Goal: Check status: Check status

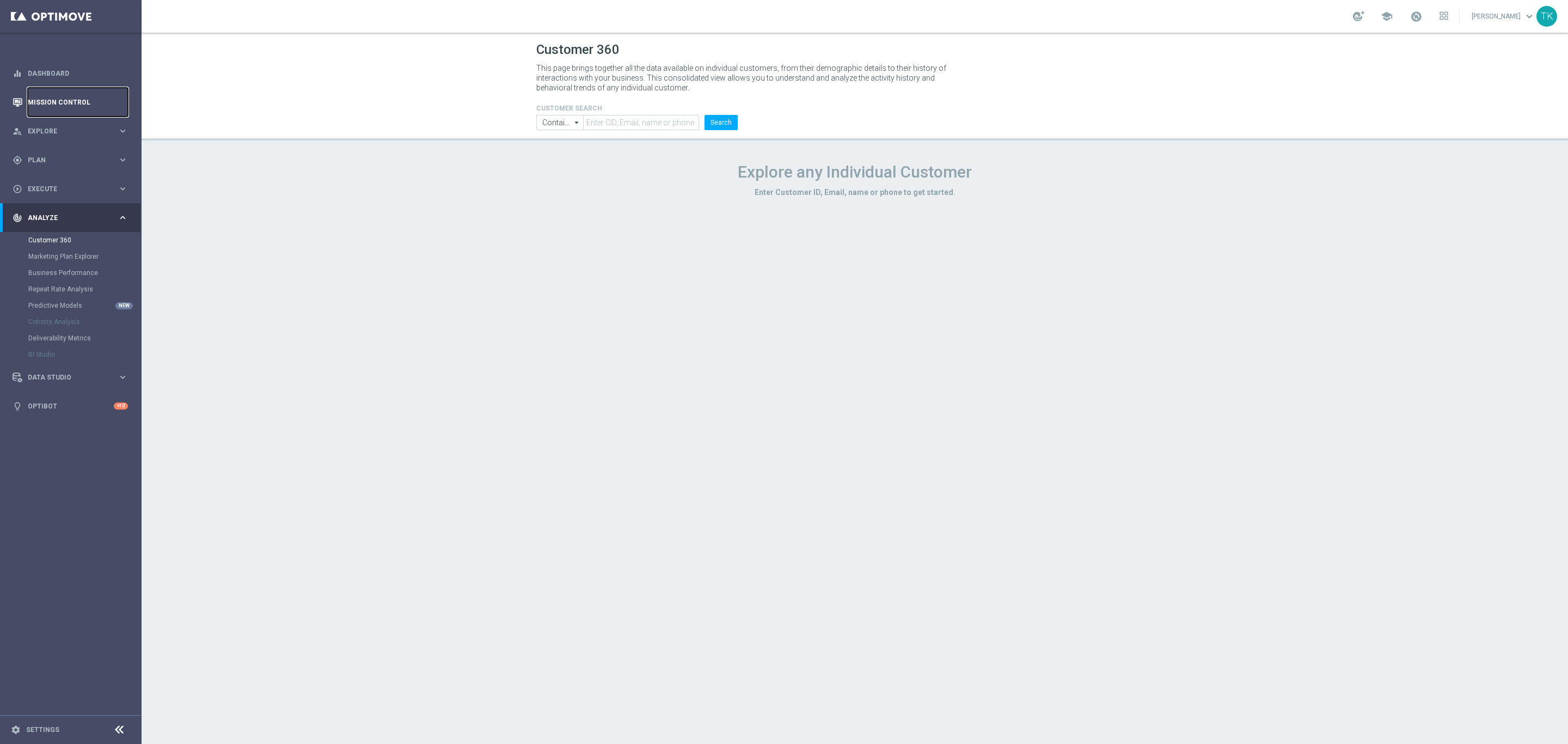
click at [67, 107] on link "Mission Control" at bounding box center [77, 102] width 100 height 29
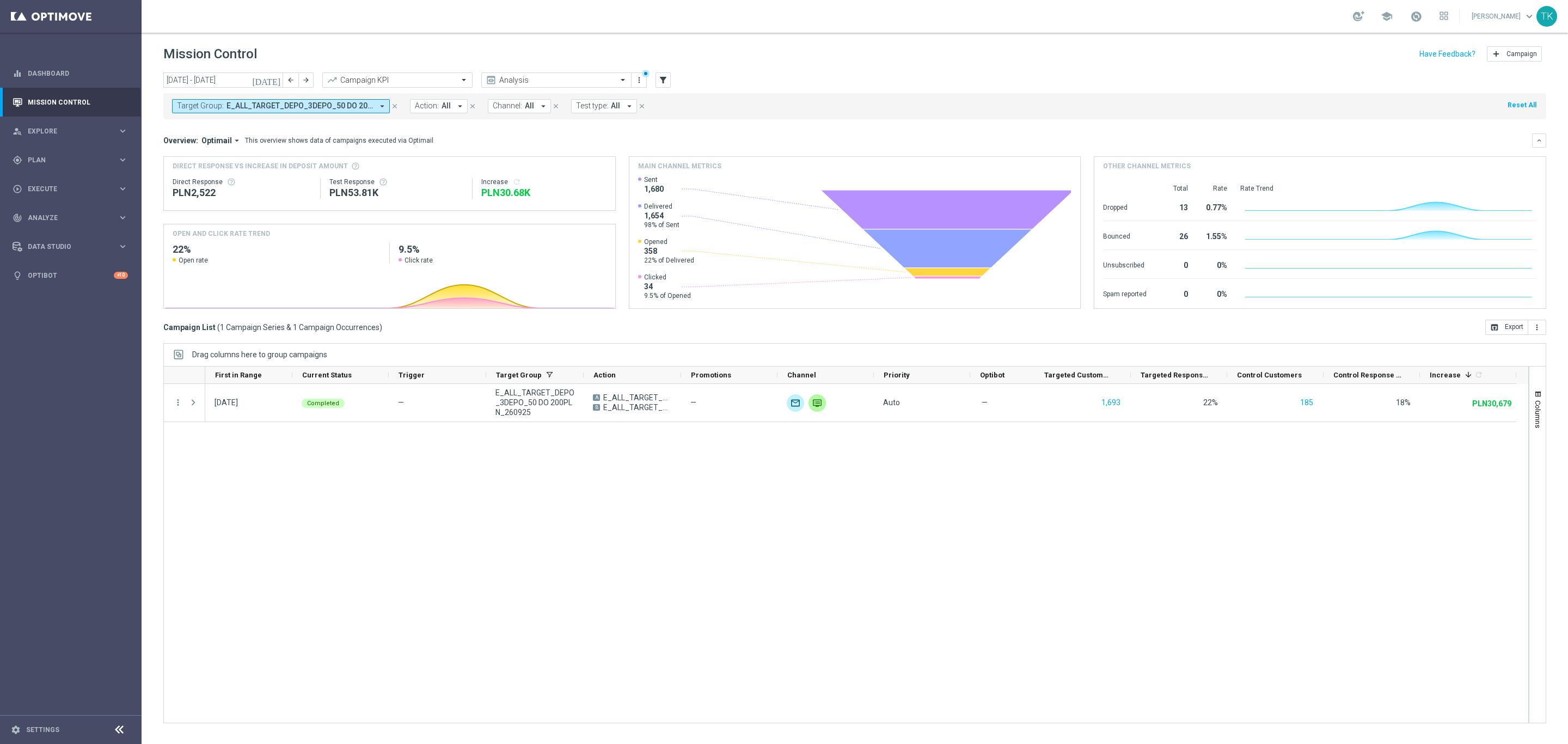
click at [322, 106] on span "E_ALL_TARGET_DEPO_3DEPO_50 DO 200PLN_260925" at bounding box center [299, 106] width 146 height 9
click at [0, 0] on div "Clear" at bounding box center [0, 0] width 0 height 0
click at [231, 124] on input "text" at bounding box center [263, 127] width 160 height 9
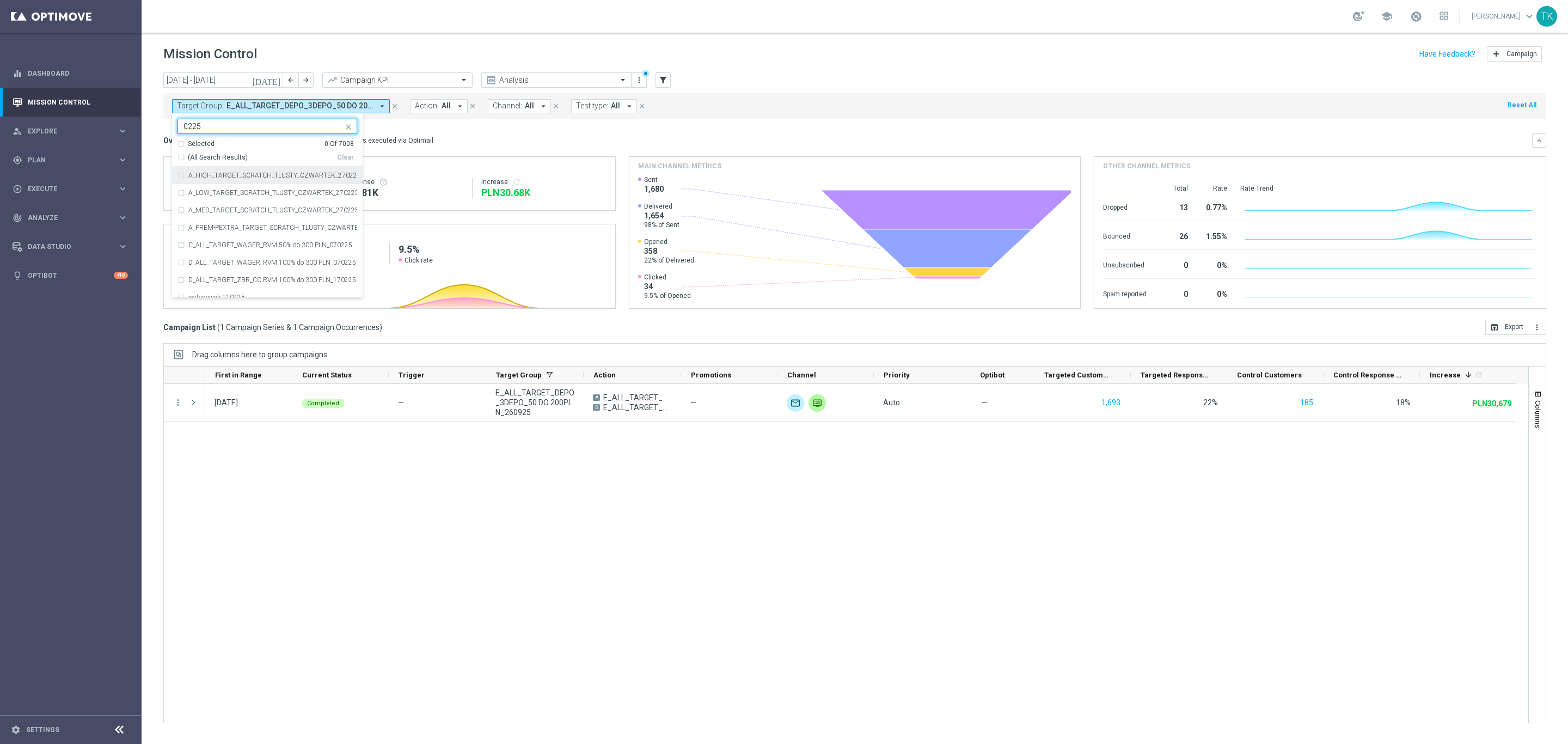
type input "0225"
click at [250, 77] on input "22 Sep 2025 - 28 Sep 2025" at bounding box center [223, 80] width 120 height 15
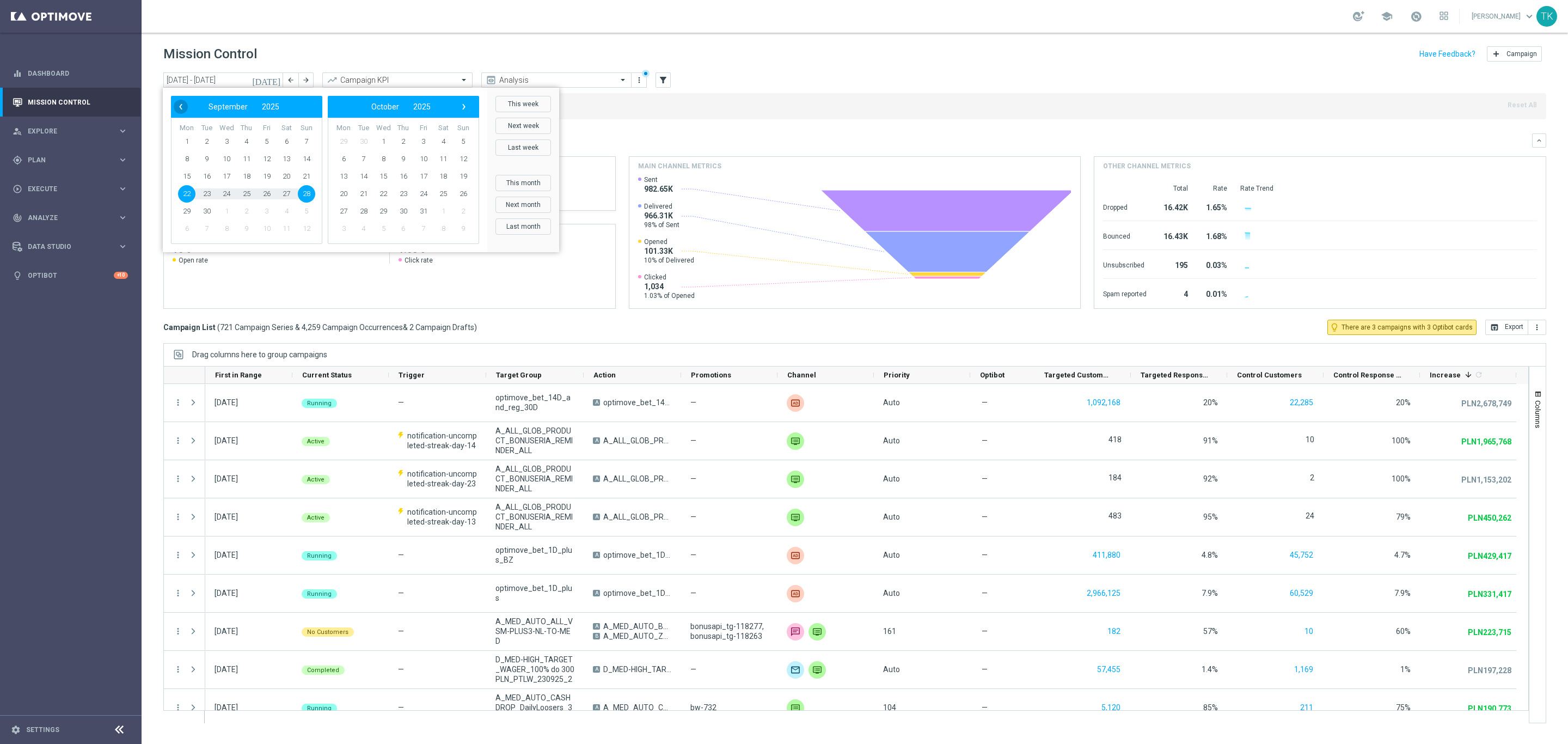
click at [178, 105] on span "‹" at bounding box center [180, 106] width 14 height 14
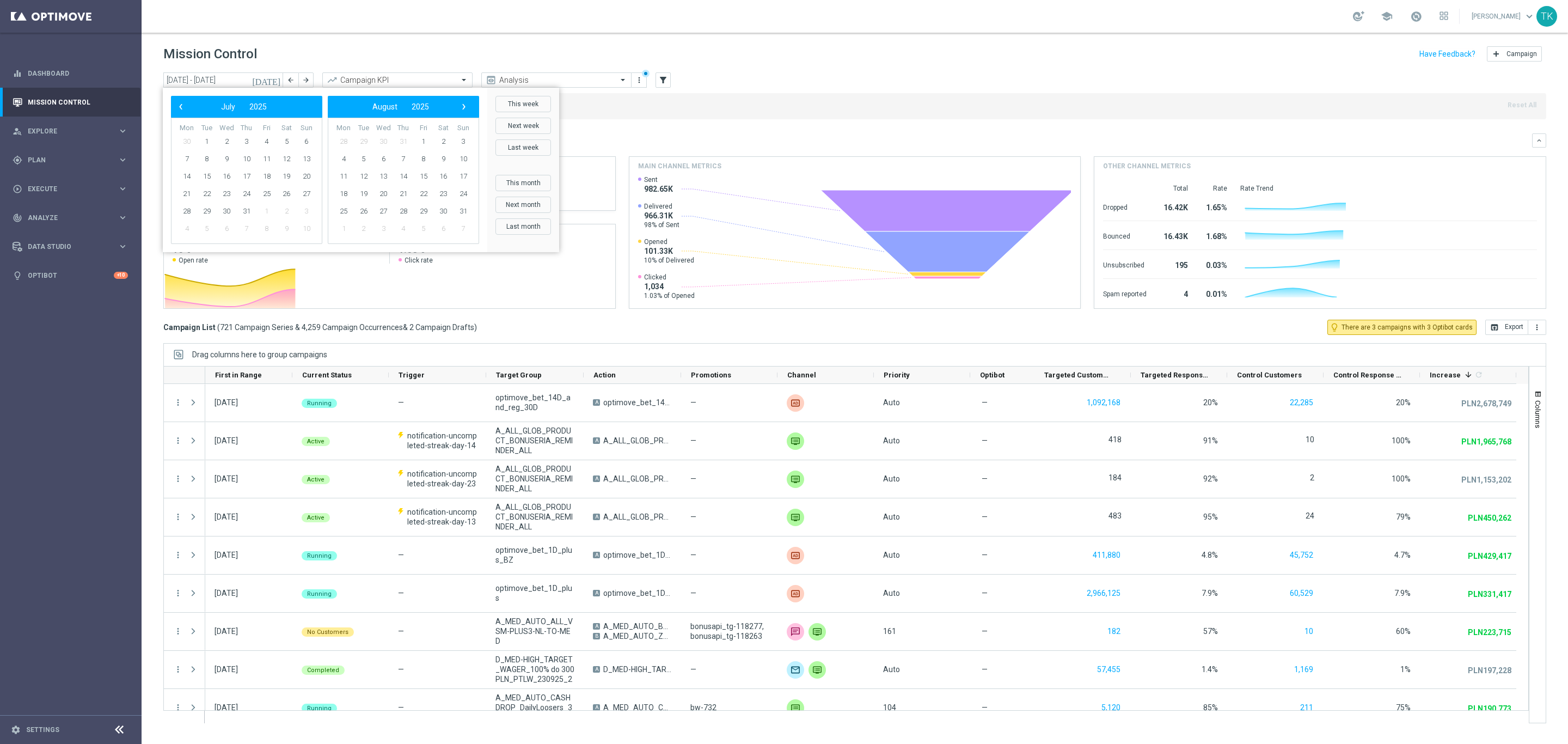
click at [178, 105] on span "‹" at bounding box center [180, 106] width 14 height 14
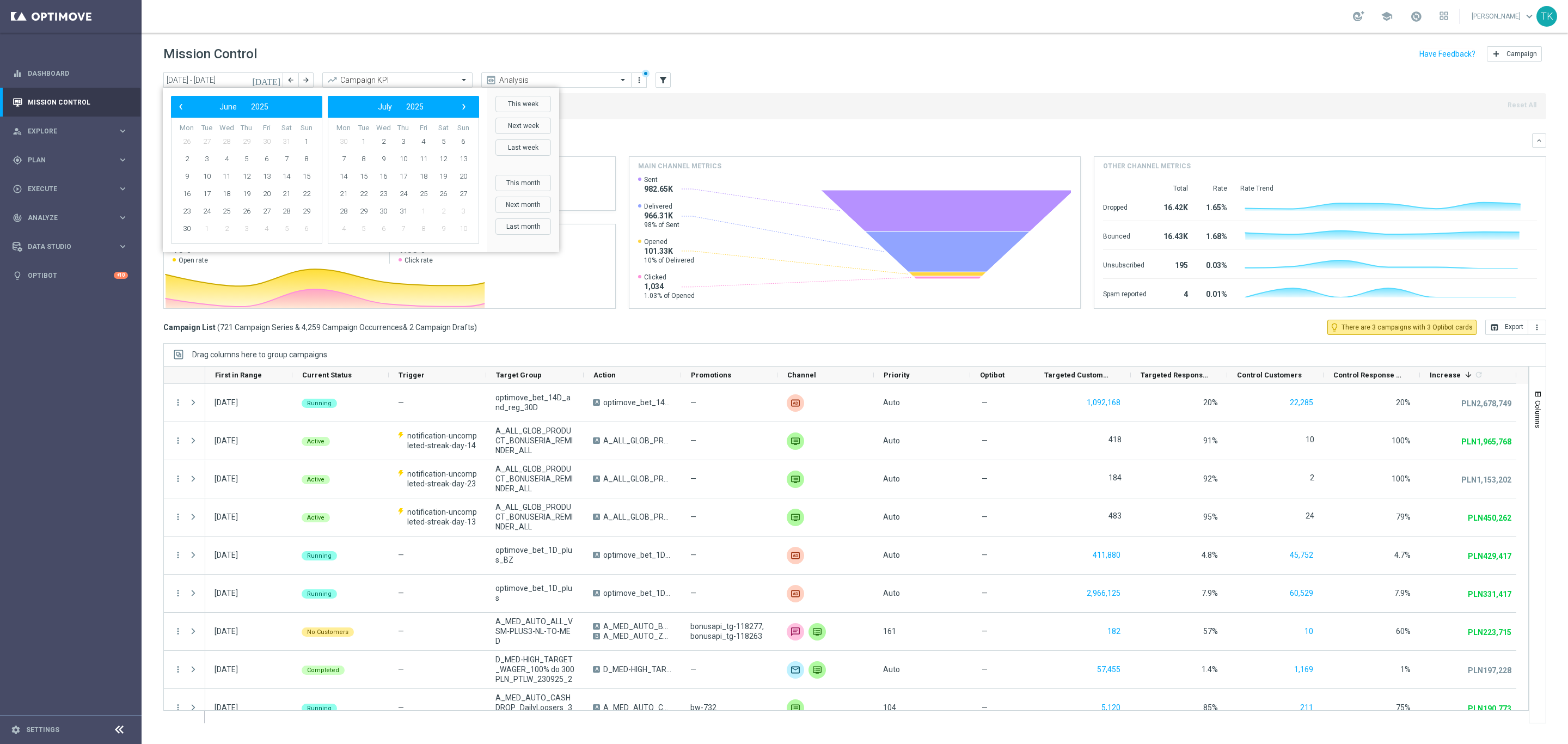
click at [178, 105] on span "‹" at bounding box center [180, 106] width 14 height 14
click at [226, 136] on span "1" at bounding box center [226, 142] width 17 height 17
click at [265, 216] on span "31" at bounding box center [267, 211] width 17 height 17
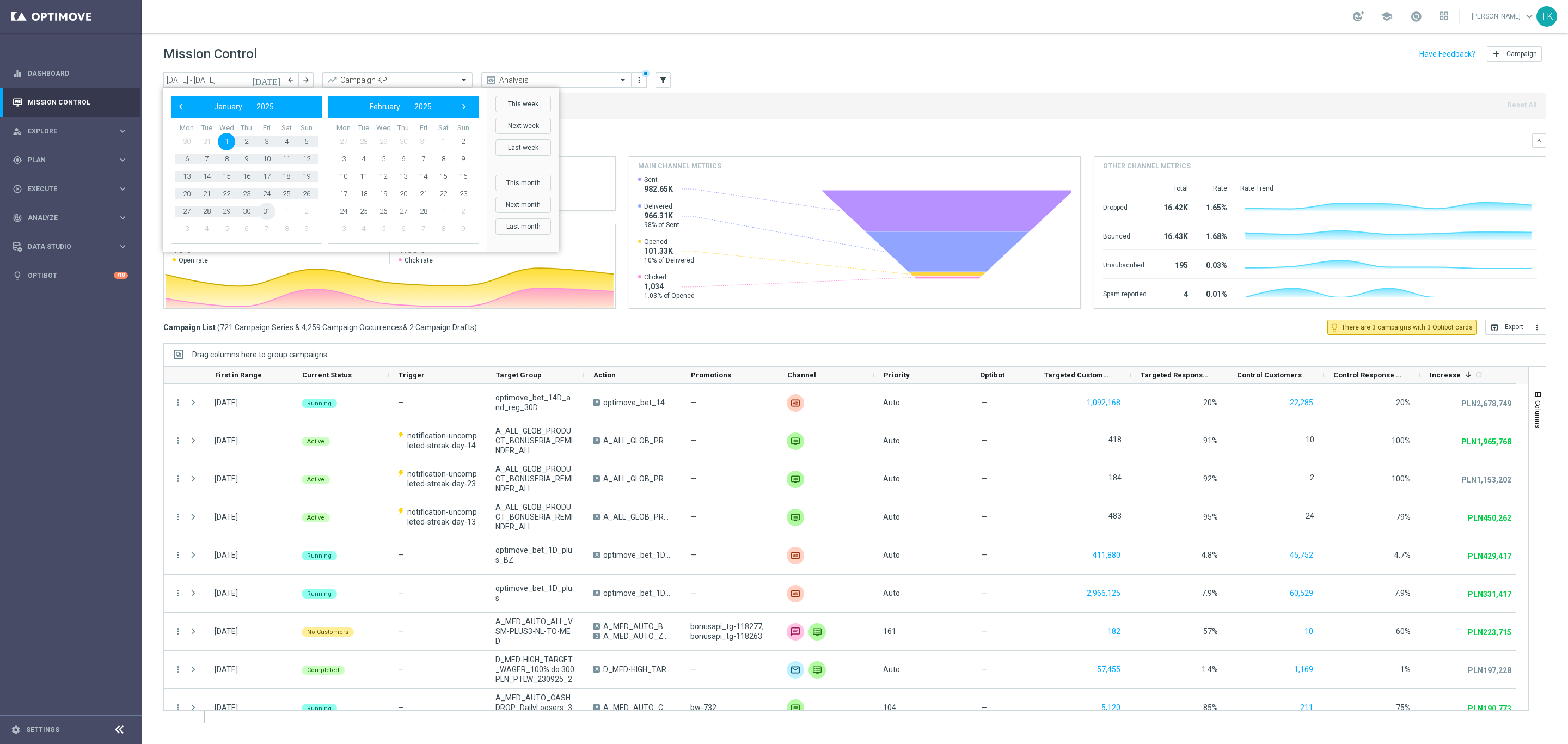
type input "[DATE] - [DATE]"
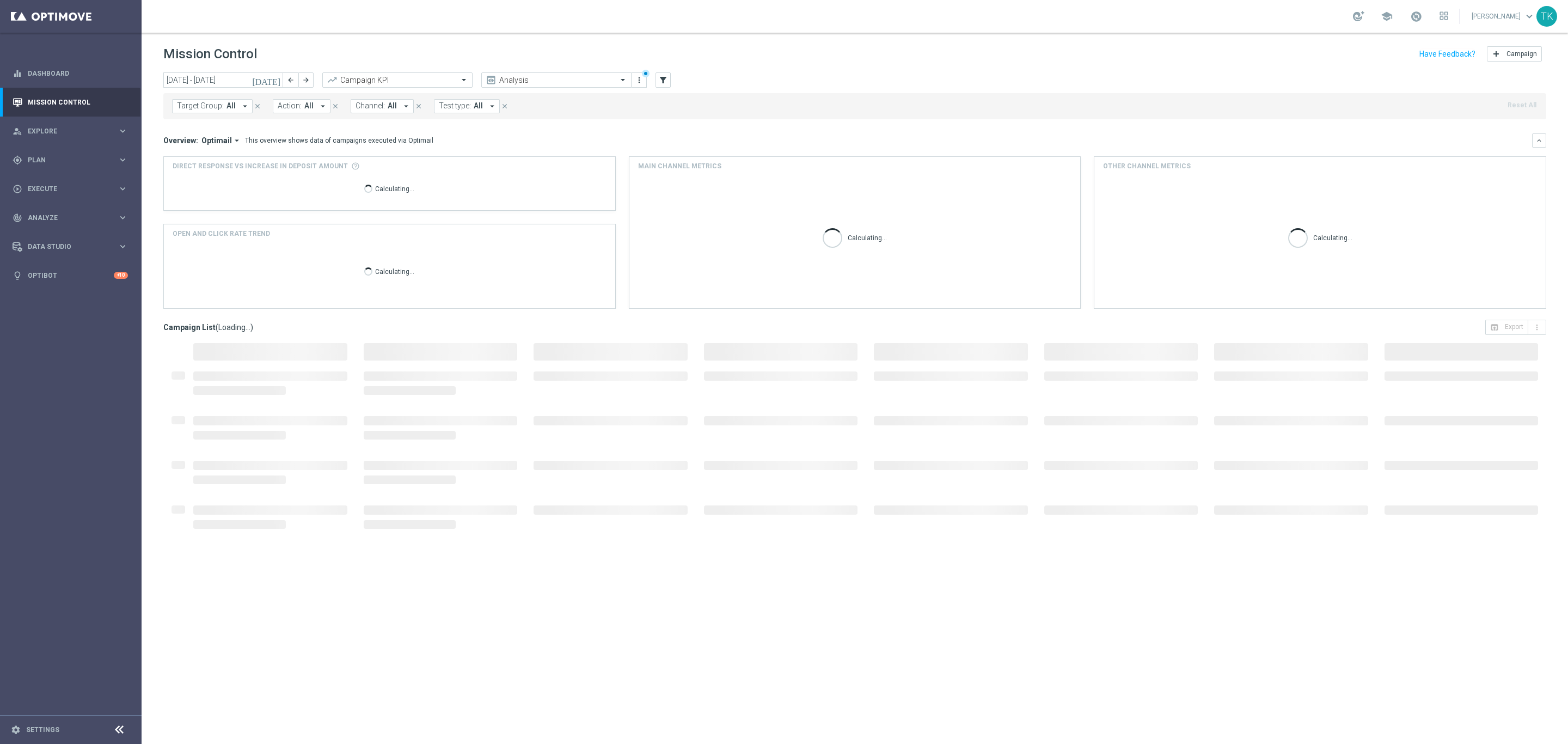
click at [203, 108] on span "Target Group:" at bounding box center [200, 106] width 47 height 9
type input "0225"
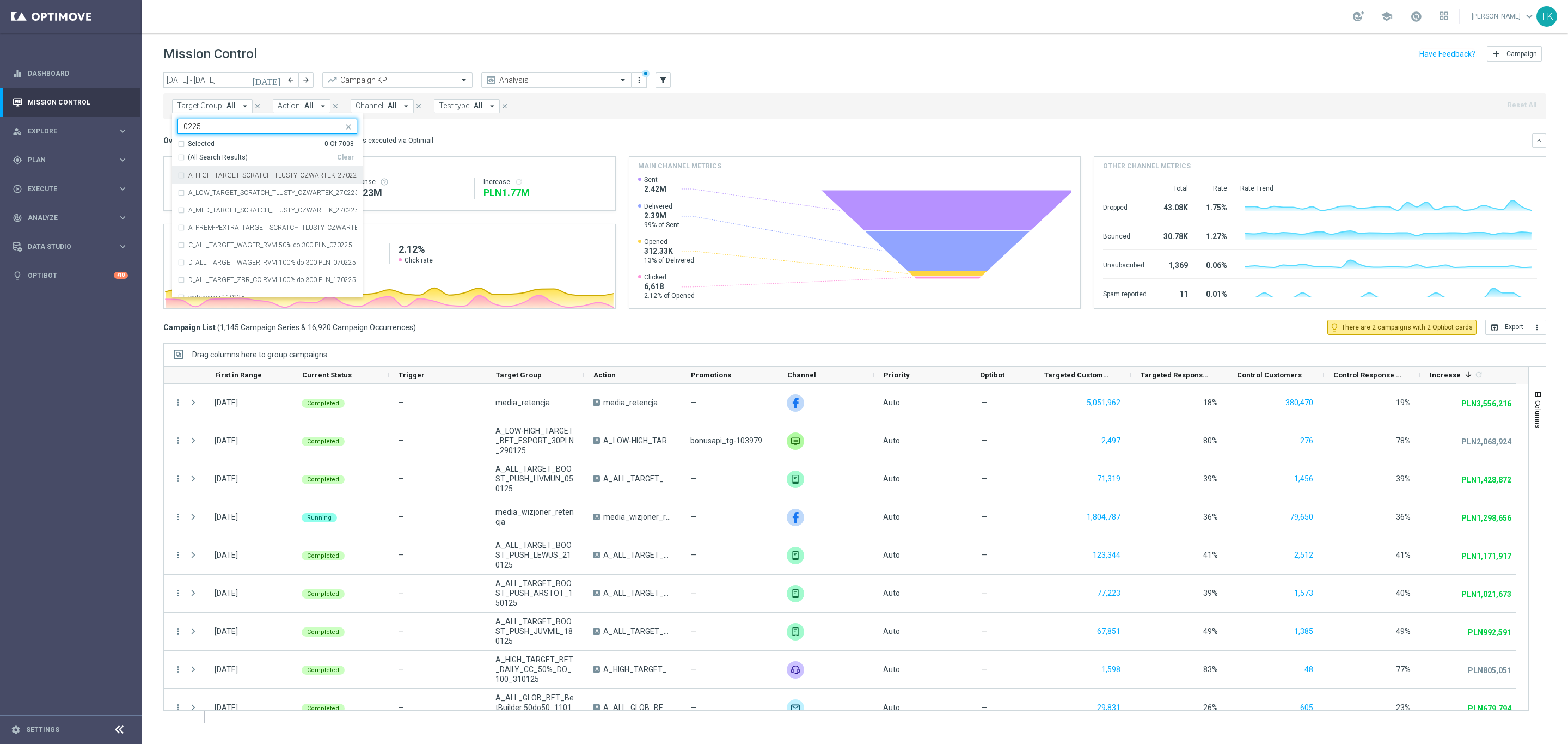
drag, startPoint x: 213, startPoint y: 127, endPoint x: 170, endPoint y: 127, distance: 43.0
click at [170, 127] on div "today 01 Jan 2025 - 31 Jan 2025 arrow_back arrow_forward Campaign KPI trending_…" at bounding box center [855, 403] width 1426 height 662
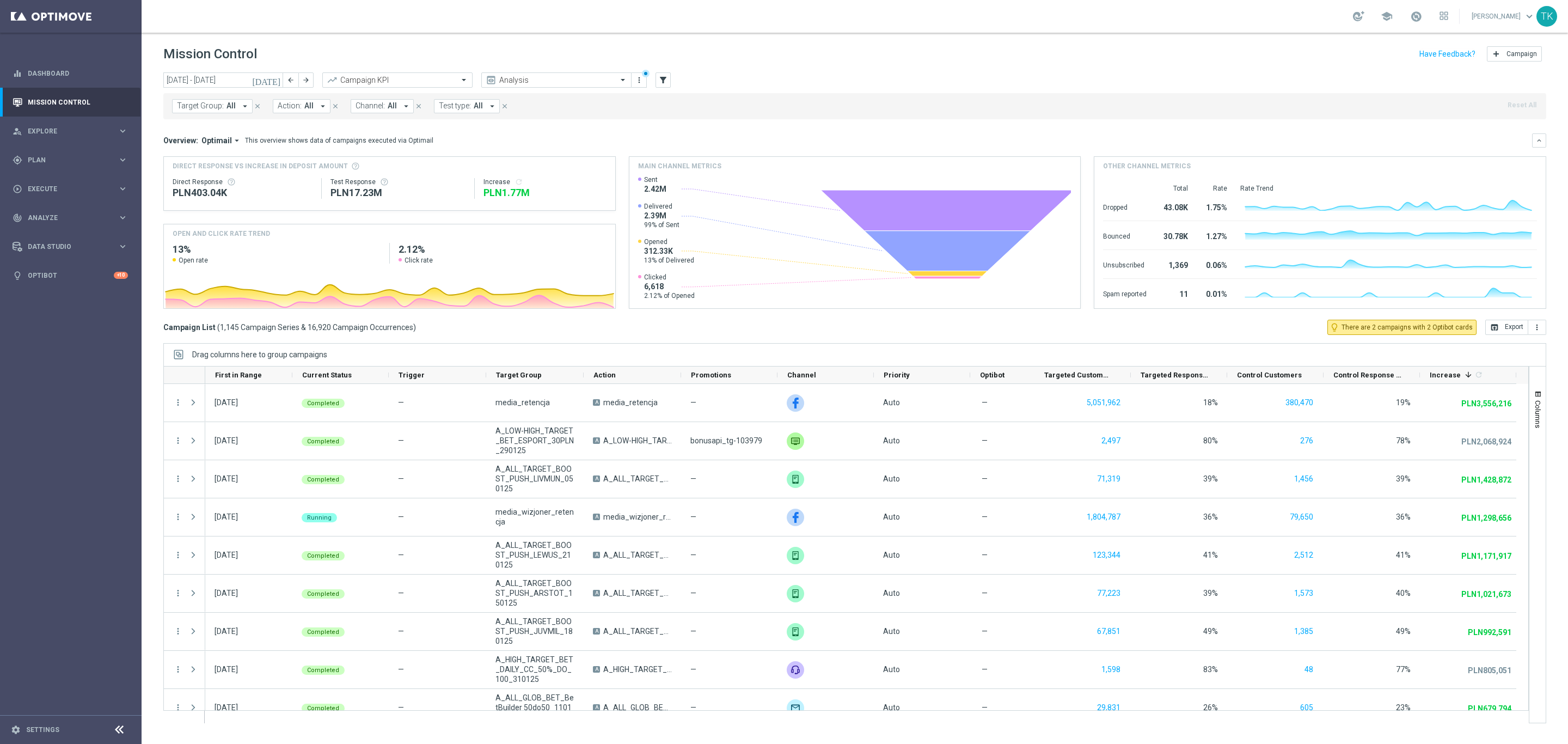
click at [207, 111] on button "Target Group: All arrow_drop_down" at bounding box center [213, 106] width 81 height 14
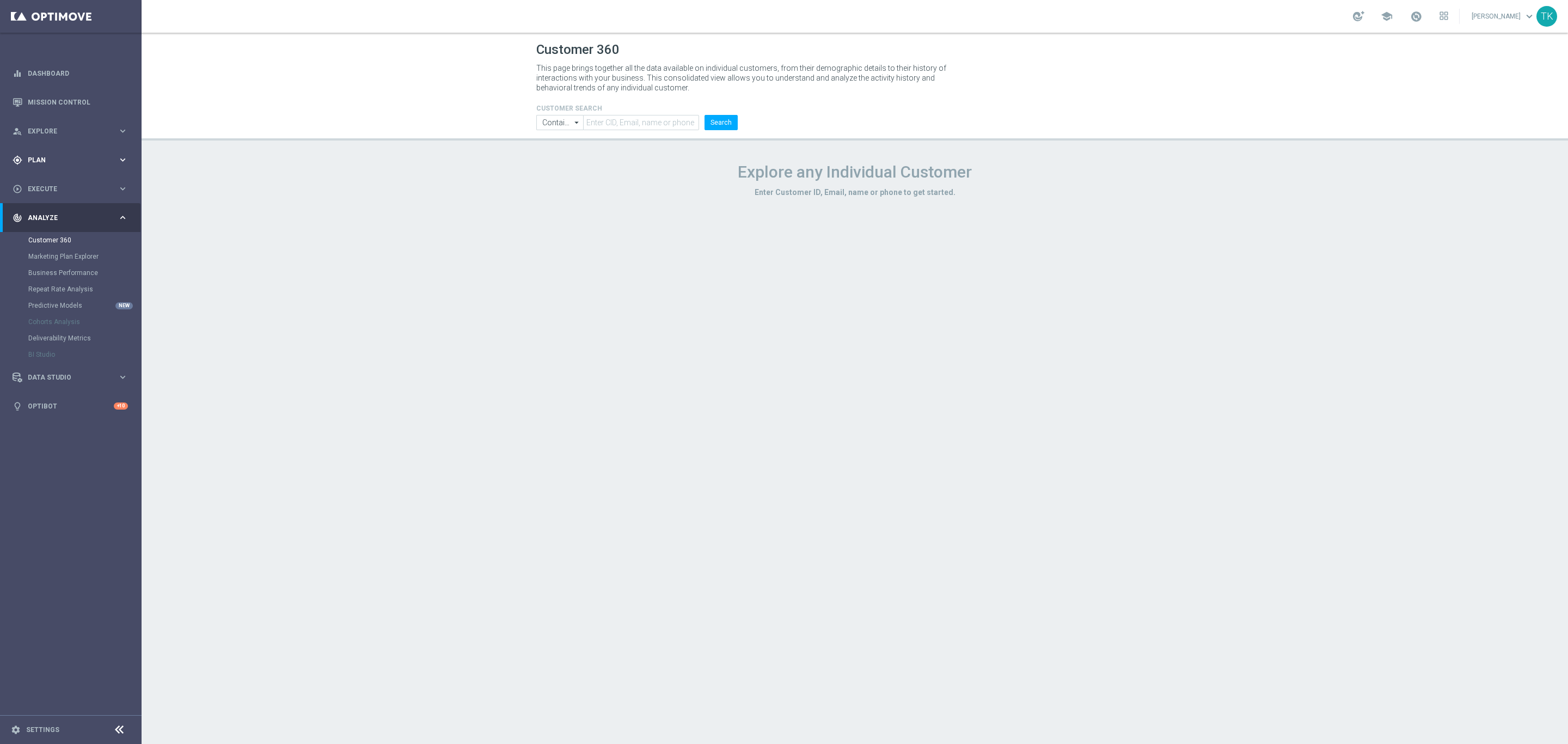
click at [36, 160] on span "Plan" at bounding box center [73, 160] width 90 height 7
click at [60, 185] on link "Target Groups" at bounding box center [71, 182] width 85 height 9
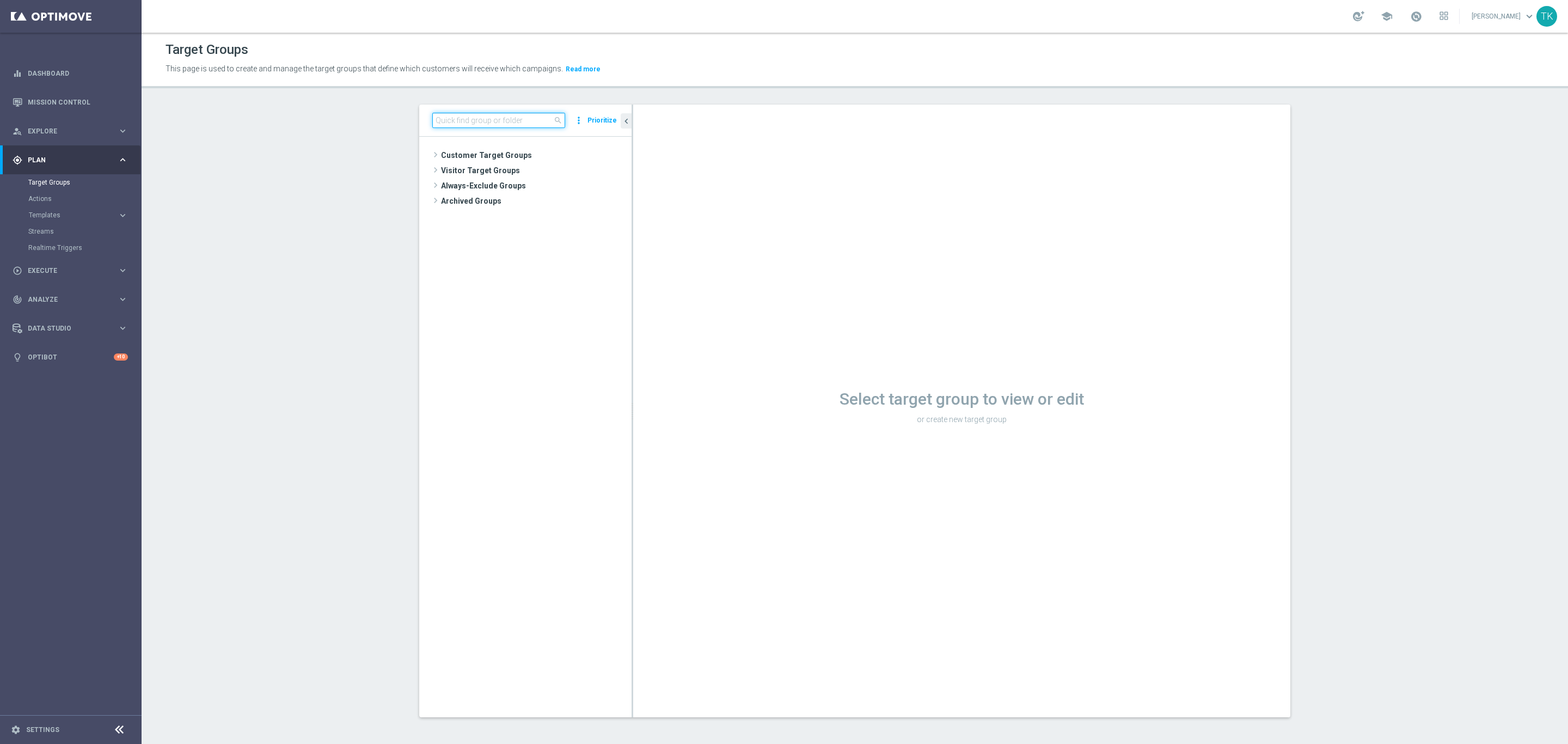
click at [485, 121] on input at bounding box center [499, 120] width 133 height 15
paste input "E_ALL_TARGET_DEPO_3DEPO_AB DO 200PLN_031025"
type input "E_ALL_TARGET_DEPO_3DEPO_AB DO 200PLN_031025"
click at [543, 246] on span "E_ALL_TARGET_DEPO_3DEPO_AB DO 200PLN_031025" at bounding box center [562, 248] width 89 height 9
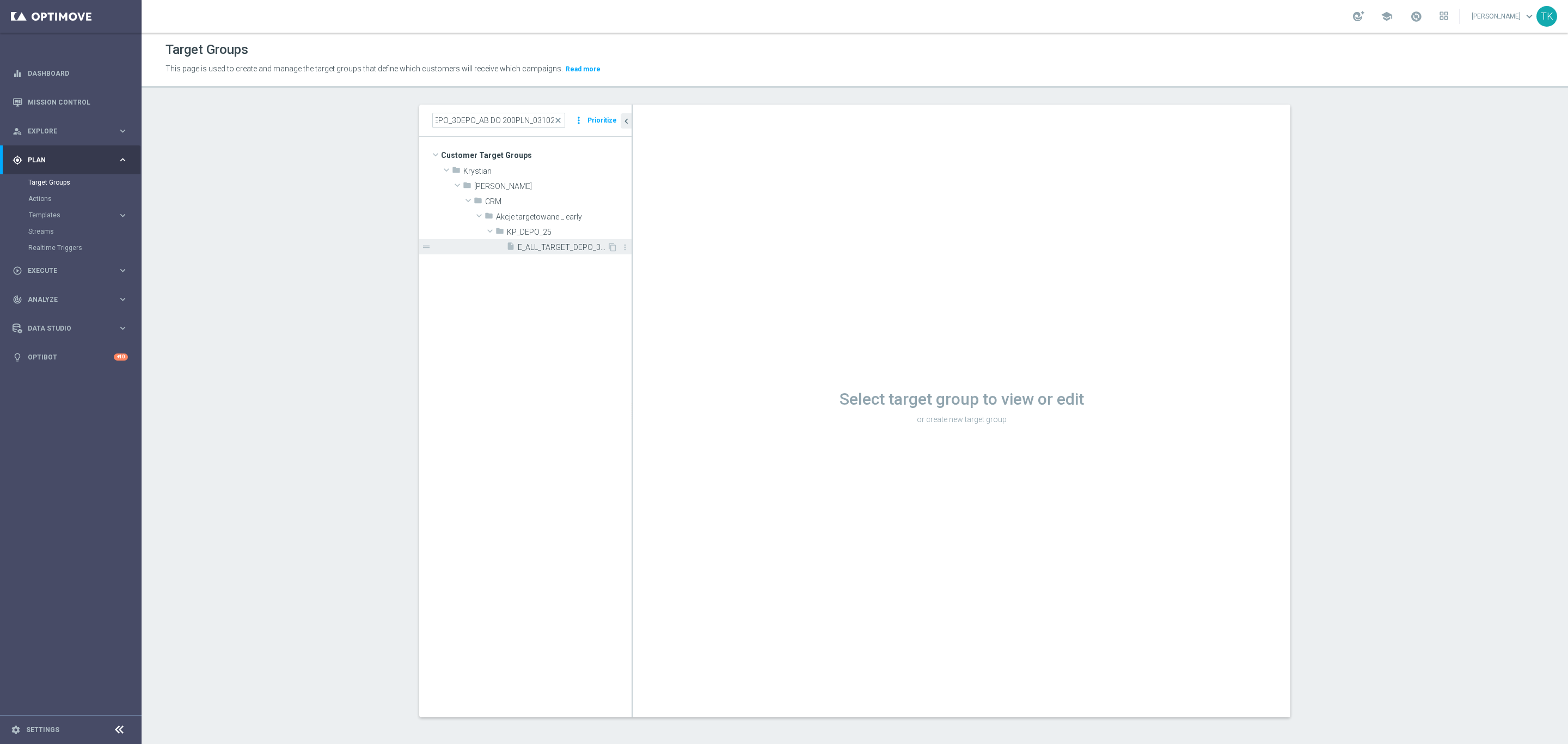
scroll to position [0, 0]
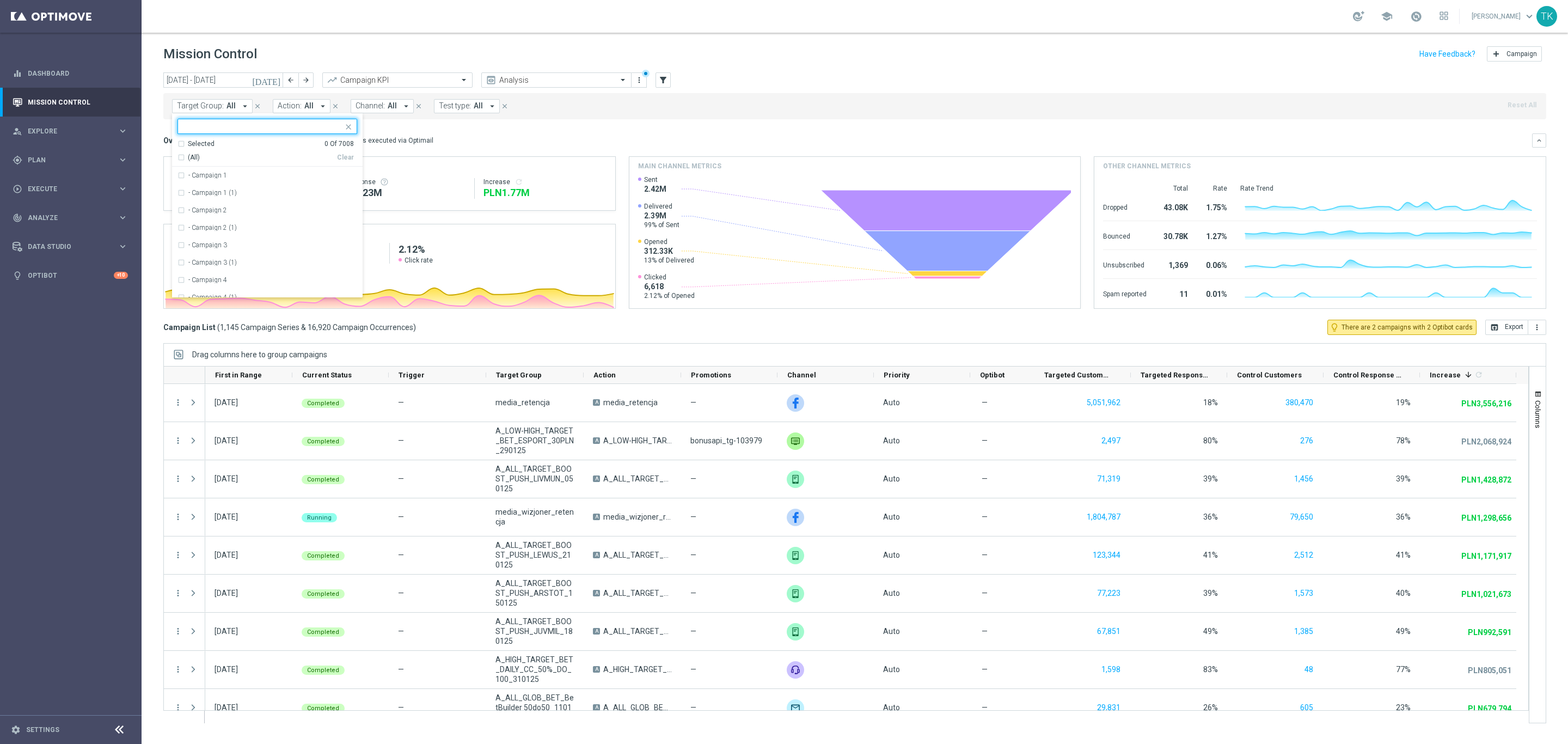
click at [207, 119] on div at bounding box center [260, 126] width 165 height 14
click at [180, 154] on div "(All Search Results)" at bounding box center [257, 158] width 160 height 9
type input "E_ALL_TARGET"
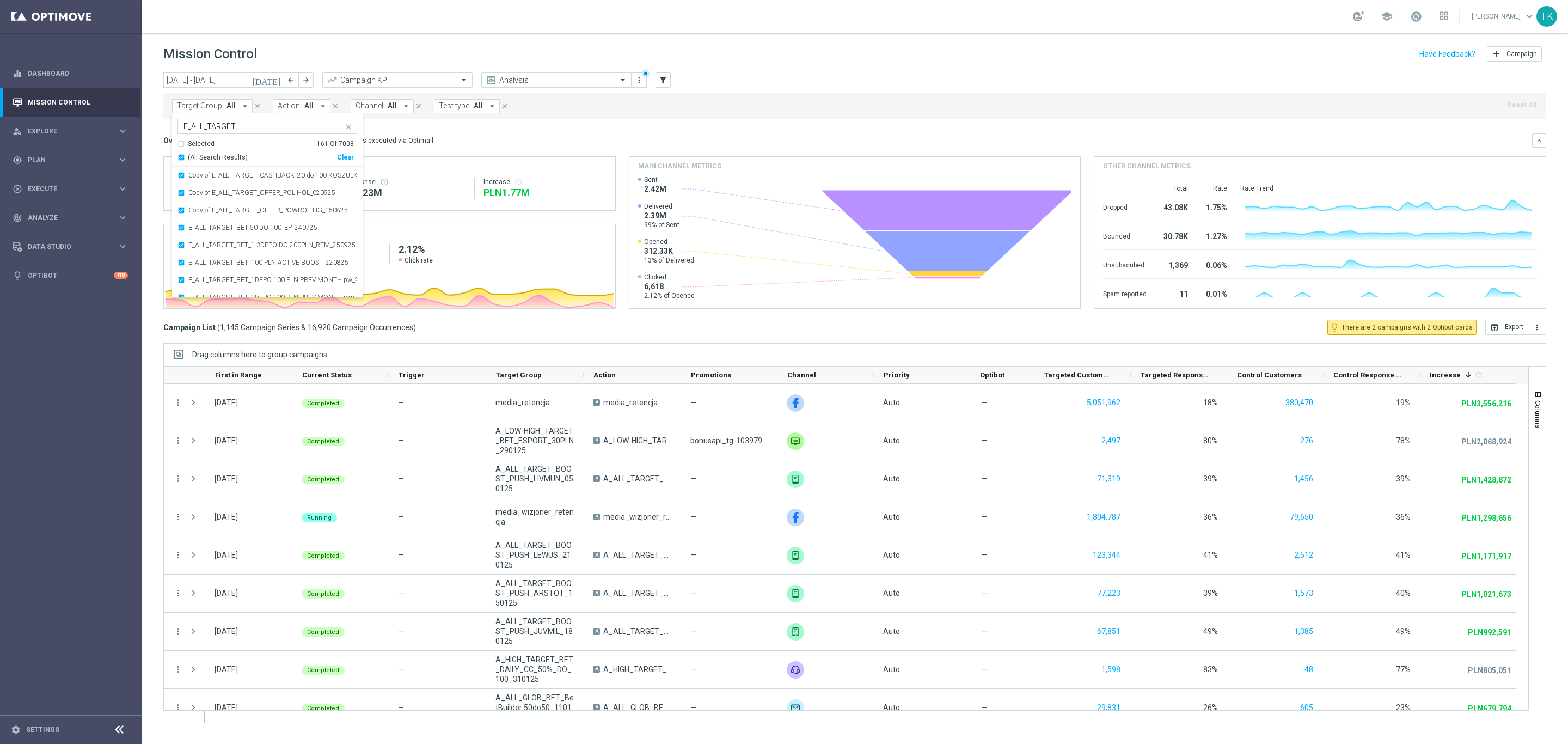
click at [148, 142] on div "[DATE] [DATE] - [DATE] arrow_back arrow_forward Campaign KPI trending_up Analys…" at bounding box center [855, 403] width 1426 height 662
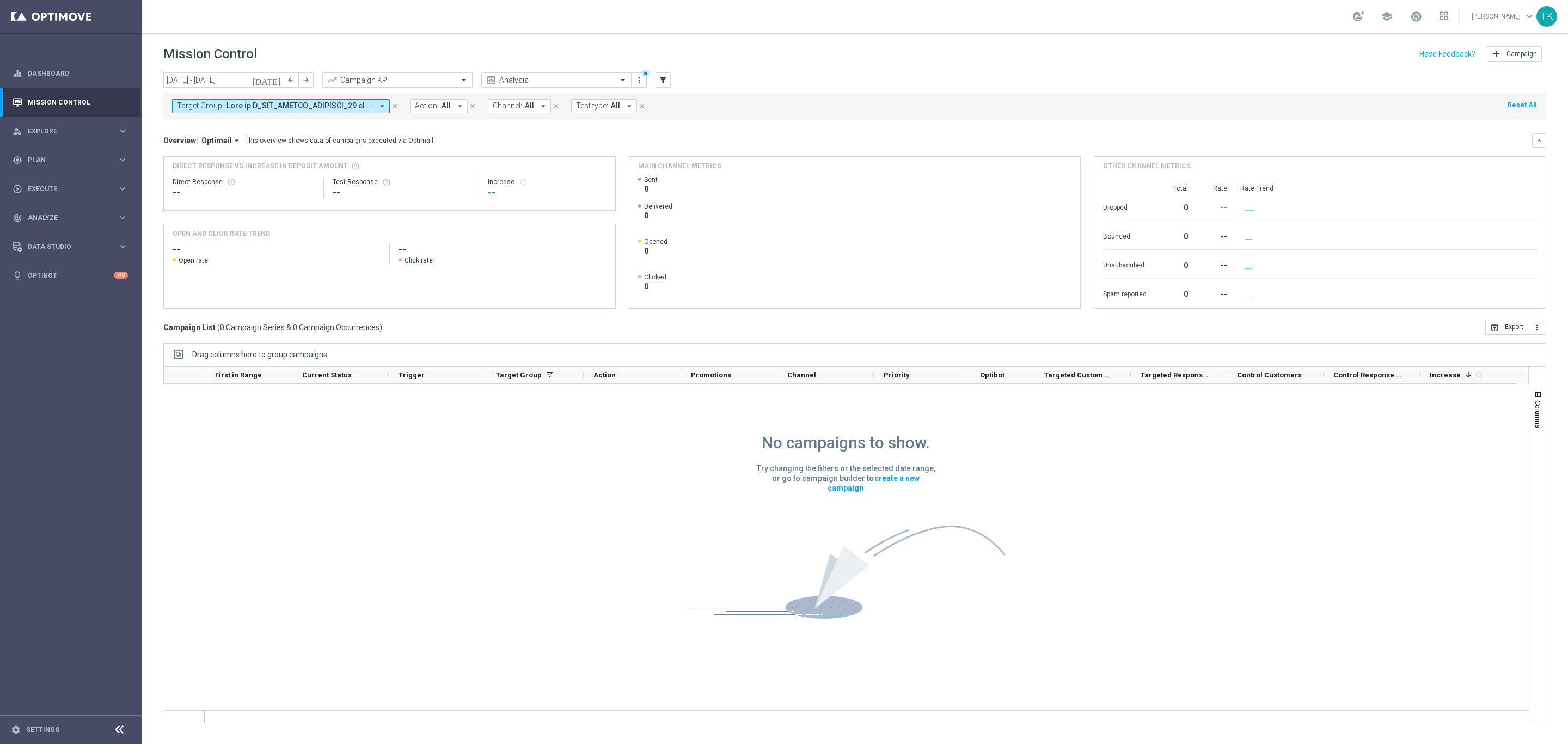
click at [264, 106] on span at bounding box center [299, 106] width 146 height 9
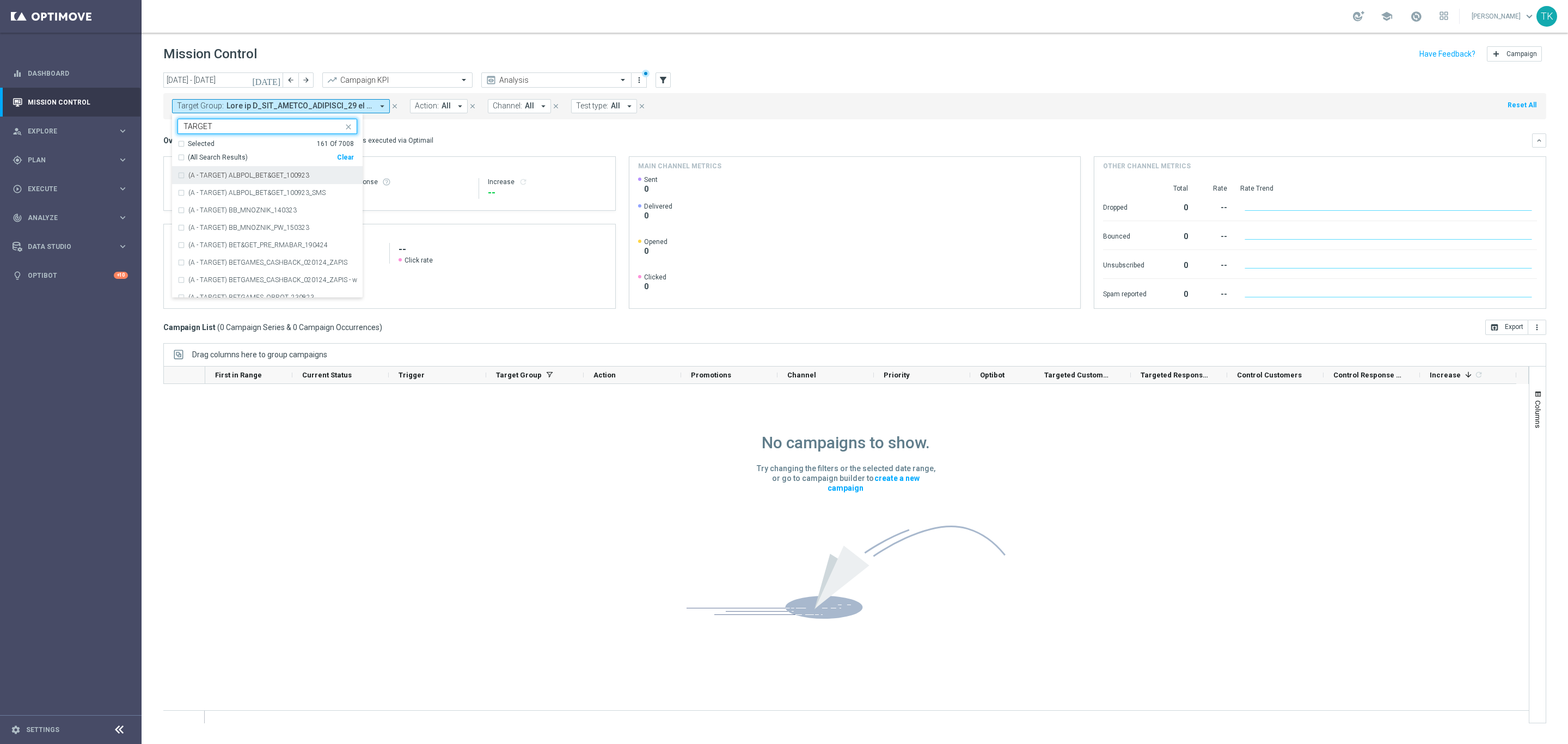
click at [179, 158] on div "(All Search Results)" at bounding box center [257, 158] width 160 height 9
type input "TARGET"
click at [150, 142] on div "[DATE] [DATE] - [DATE] arrow_back arrow_forward Campaign KPI trending_up Analys…" at bounding box center [855, 403] width 1426 height 662
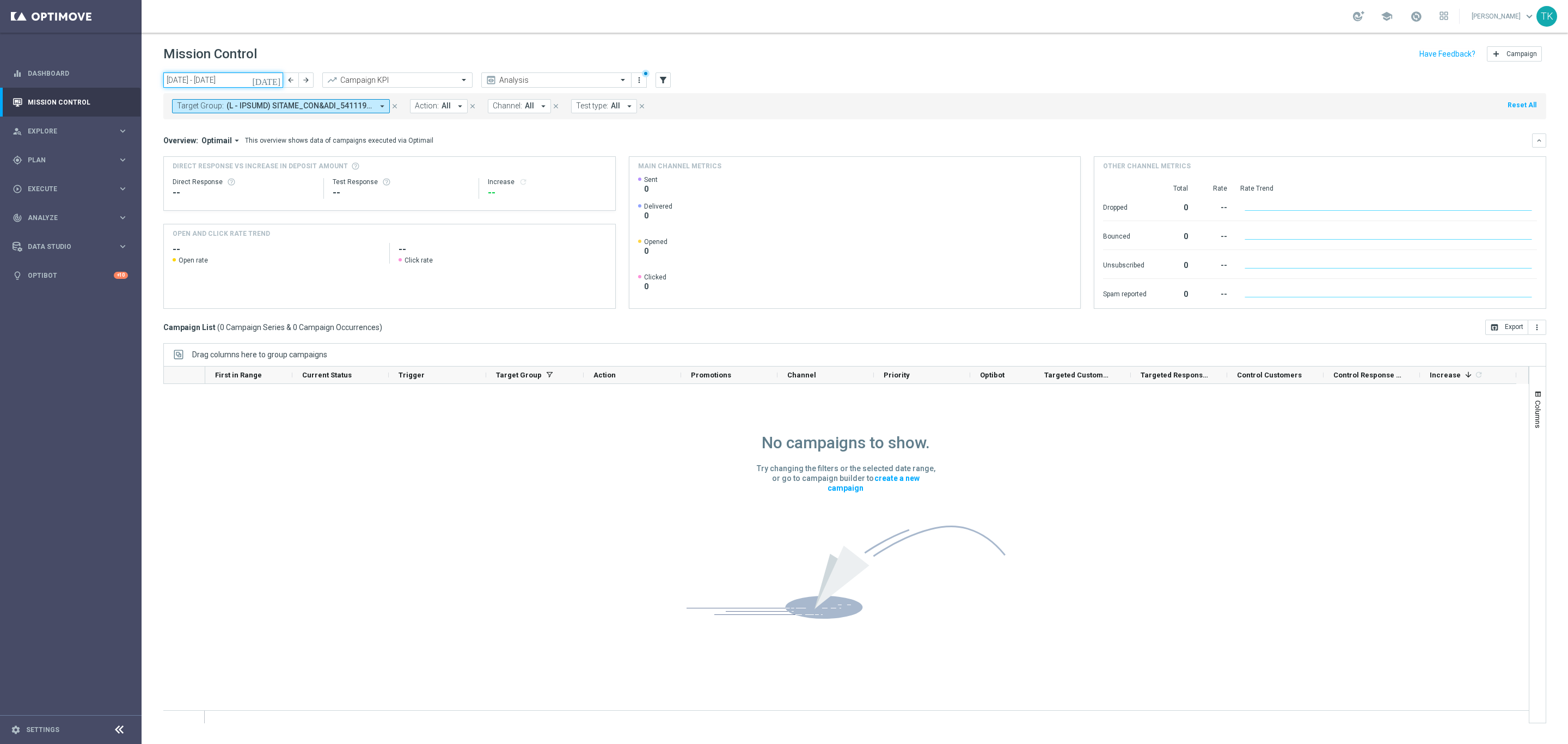
click at [193, 77] on input "[DATE] - [DATE]" at bounding box center [223, 80] width 120 height 15
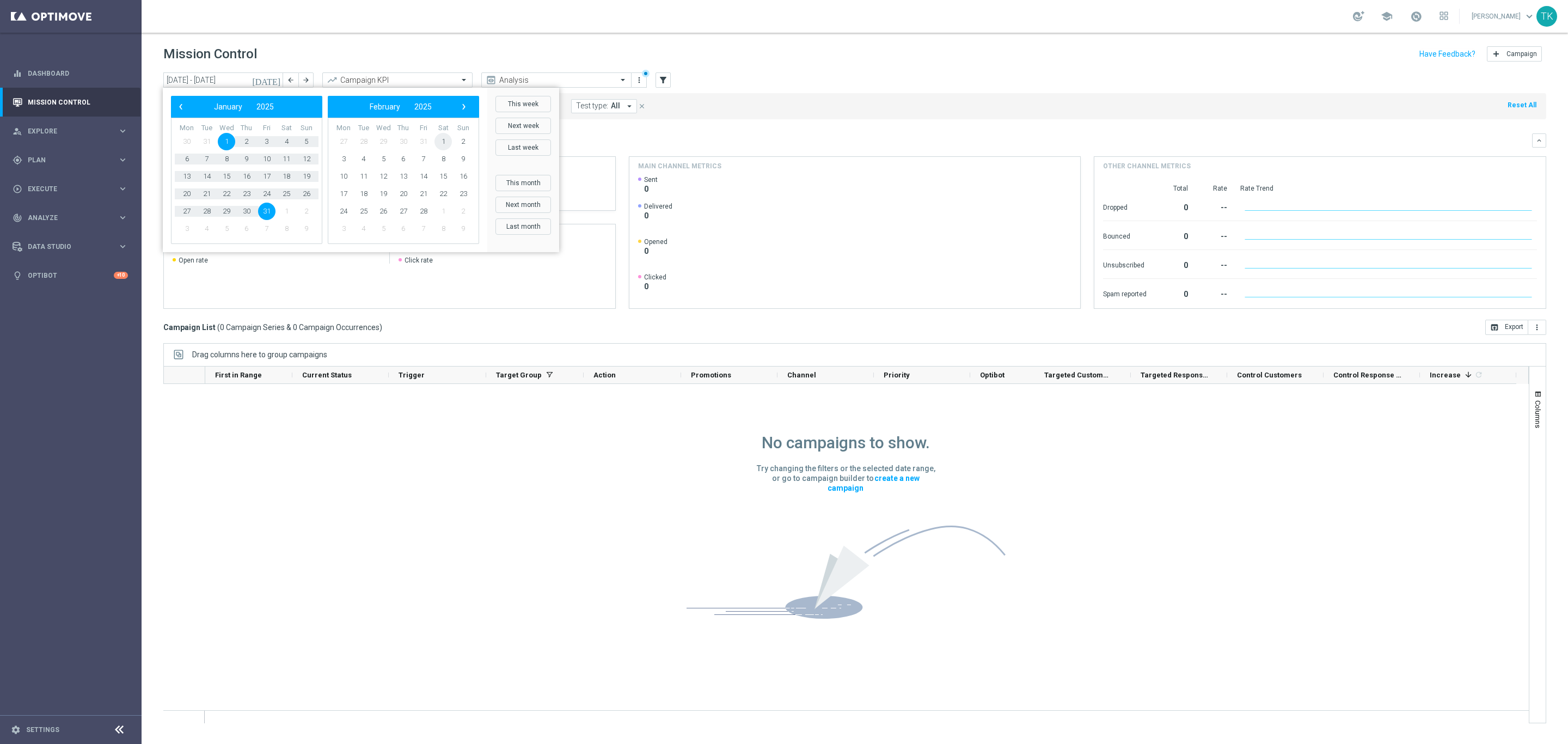
click at [435, 140] on span "1" at bounding box center [443, 142] width 17 height 17
click at [343, 227] on span "31" at bounding box center [344, 229] width 17 height 17
type input "[DATE] - [DATE]"
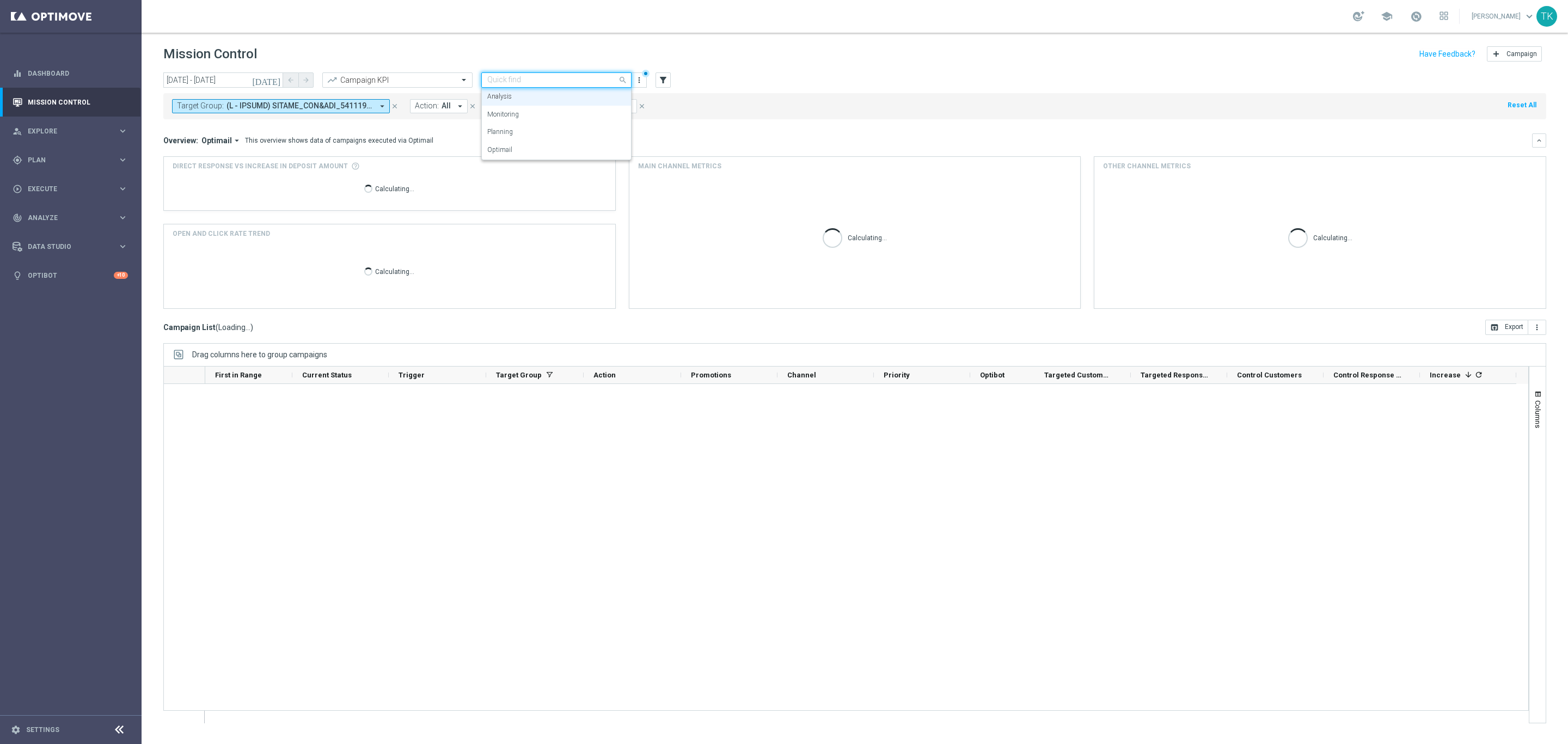
click at [533, 76] on input "text" at bounding box center [546, 80] width 117 height 9
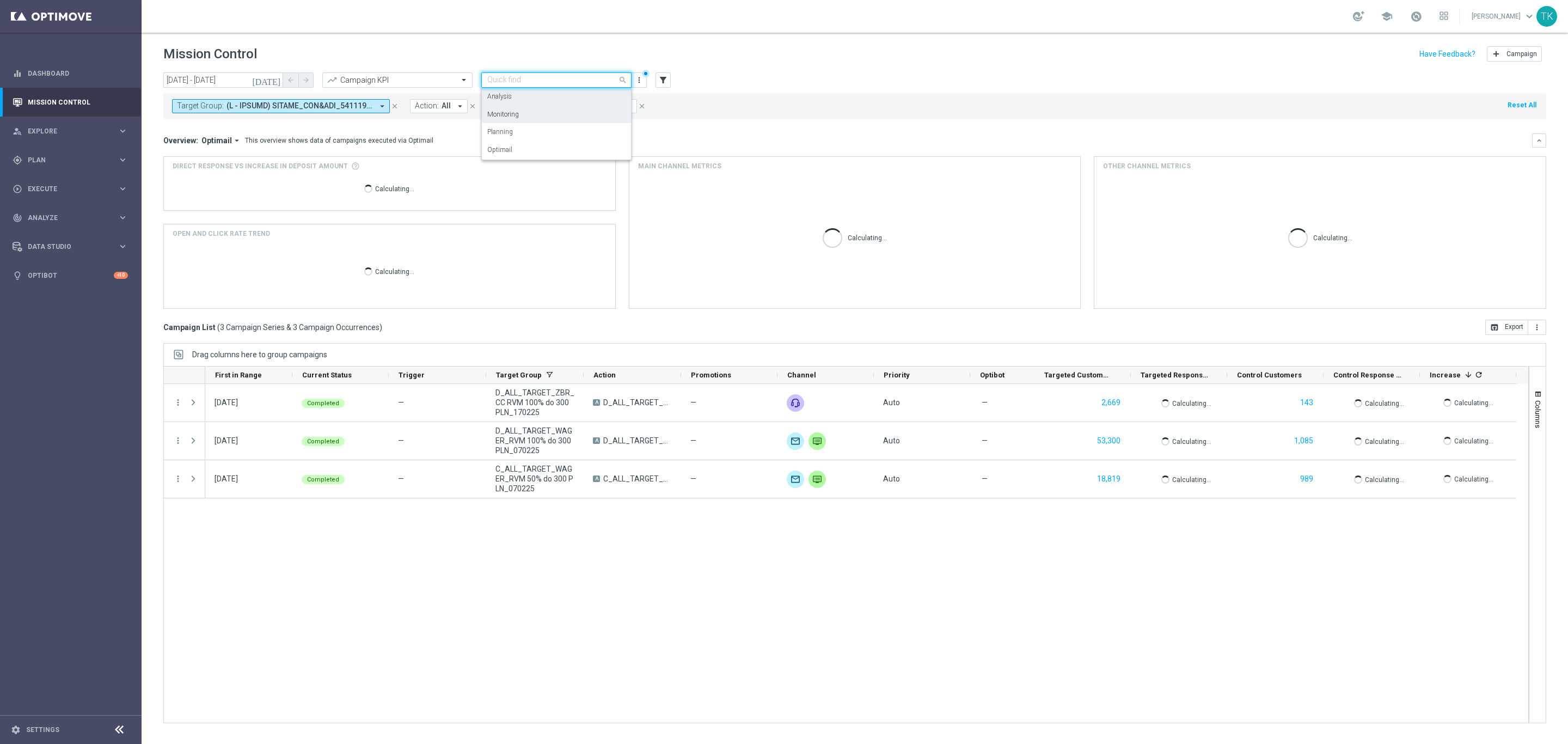
click at [528, 109] on div "Monitoring" at bounding box center [556, 115] width 138 height 18
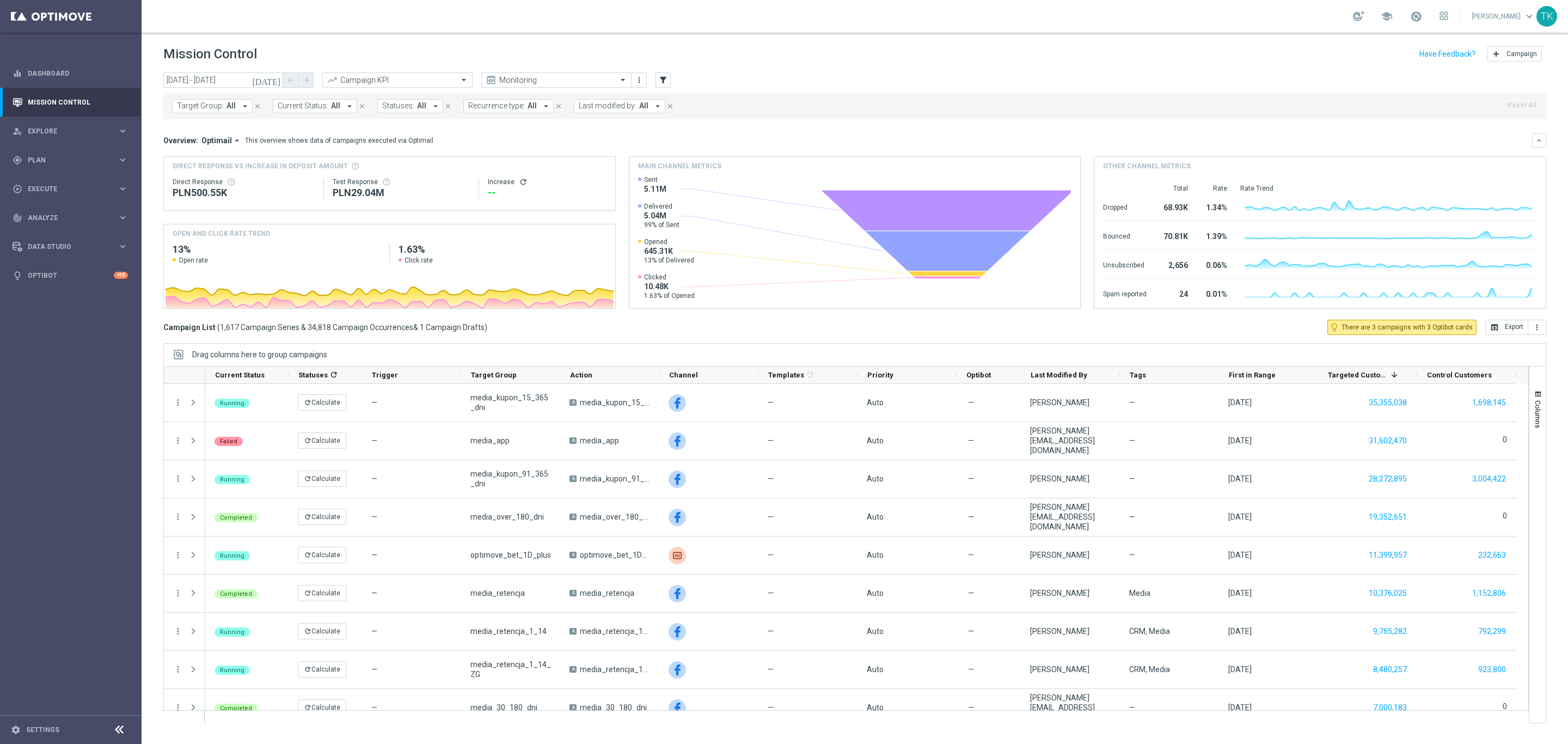
click at [634, 103] on span "Last modified by:" at bounding box center [607, 106] width 58 height 9
click at [623, 177] on label "[PERSON_NAME]" at bounding box center [615, 176] width 50 height 7
click at [611, 125] on input "POTO" at bounding box center [665, 127] width 160 height 9
click at [606, 177] on label "[PERSON_NAME]" at bounding box center [615, 176] width 50 height 7
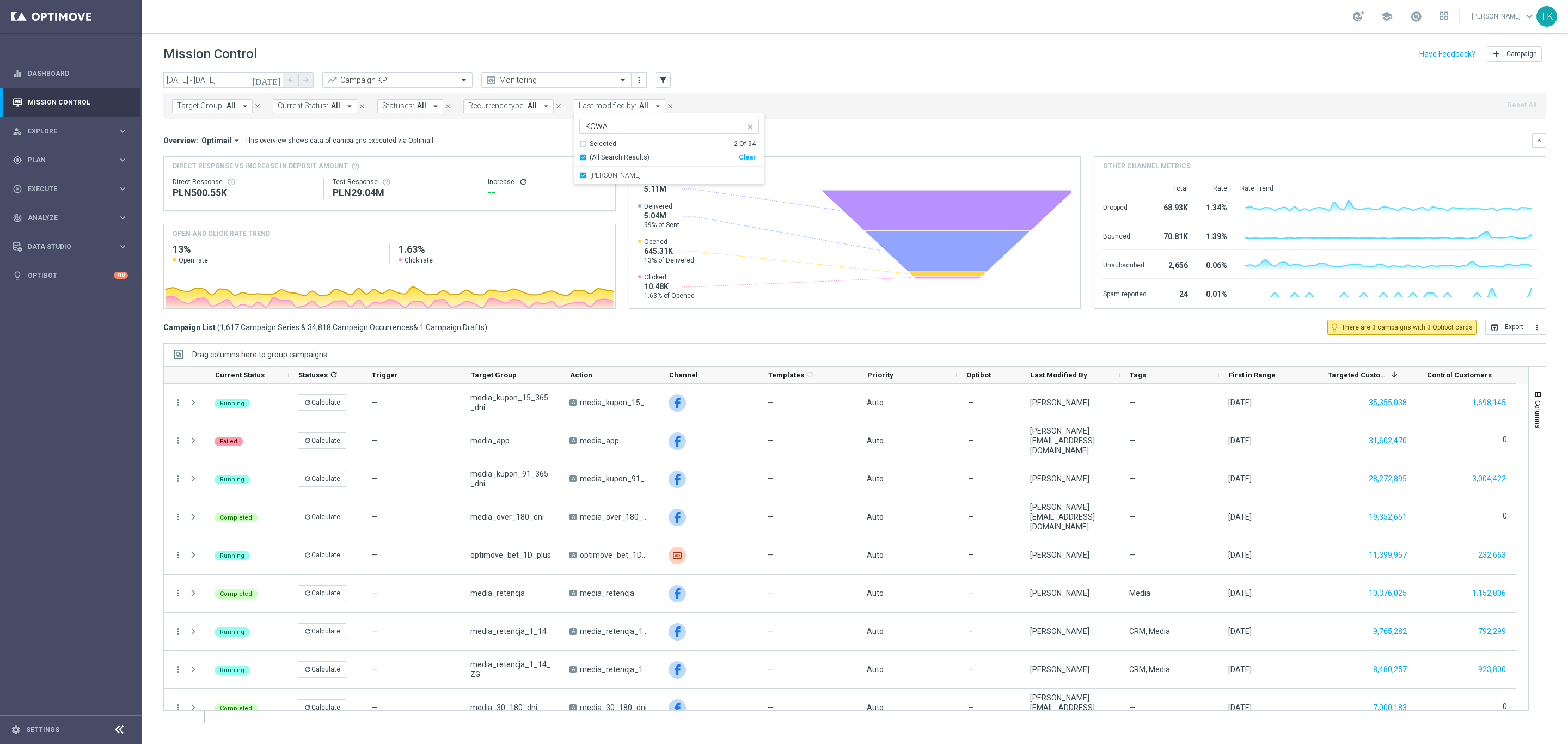
click at [603, 134] on ng-select "Selected 2 of 94 KOWA Selected 2 Of 94 (All Search Results) Clear [PERSON_NAME]" at bounding box center [669, 151] width 191 height 66
click at [603, 126] on input "KOWA" at bounding box center [665, 127] width 160 height 9
click at [628, 215] on div "[PERSON_NAME]" at bounding box center [669, 210] width 179 height 17
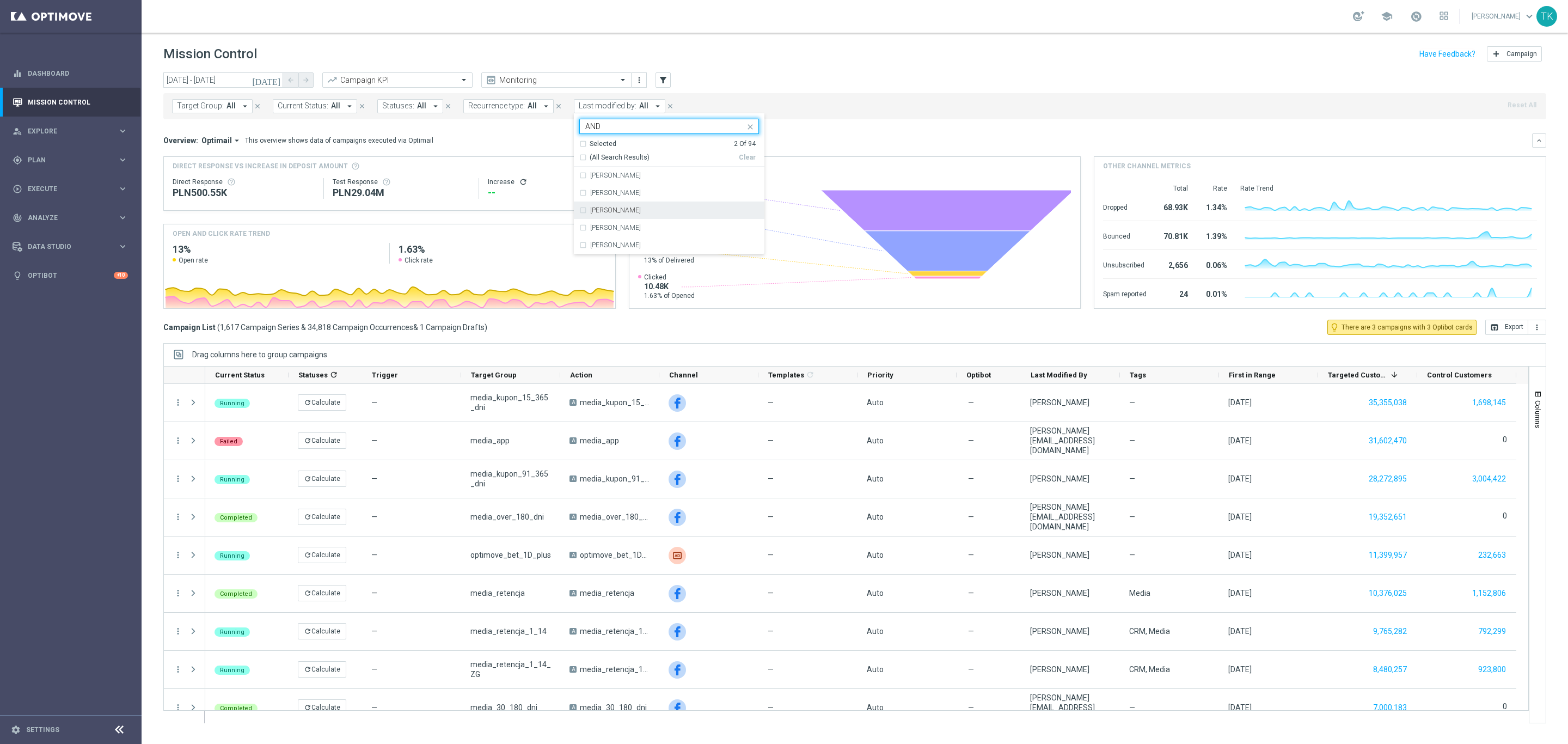
type input "AND"
click at [544, 130] on mini-dashboard "Overview: Optimail arrow_drop_down This overview shows data of campaigns execut…" at bounding box center [855, 219] width 1383 height 201
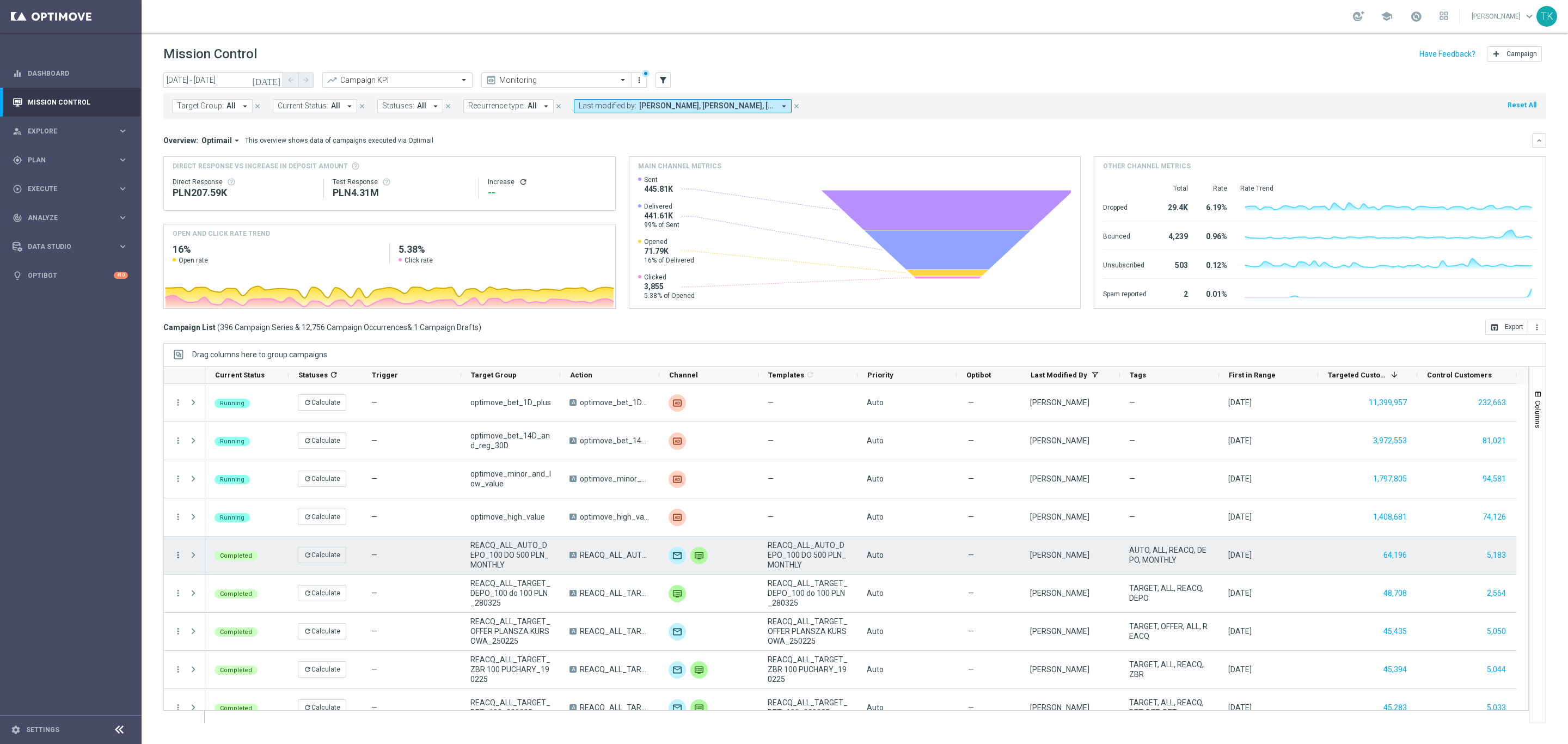
click at [179, 554] on icon "more_vert" at bounding box center [177, 555] width 10 height 10
click at [204, 574] on span "Campaign Metrics" at bounding box center [228, 578] width 57 height 8
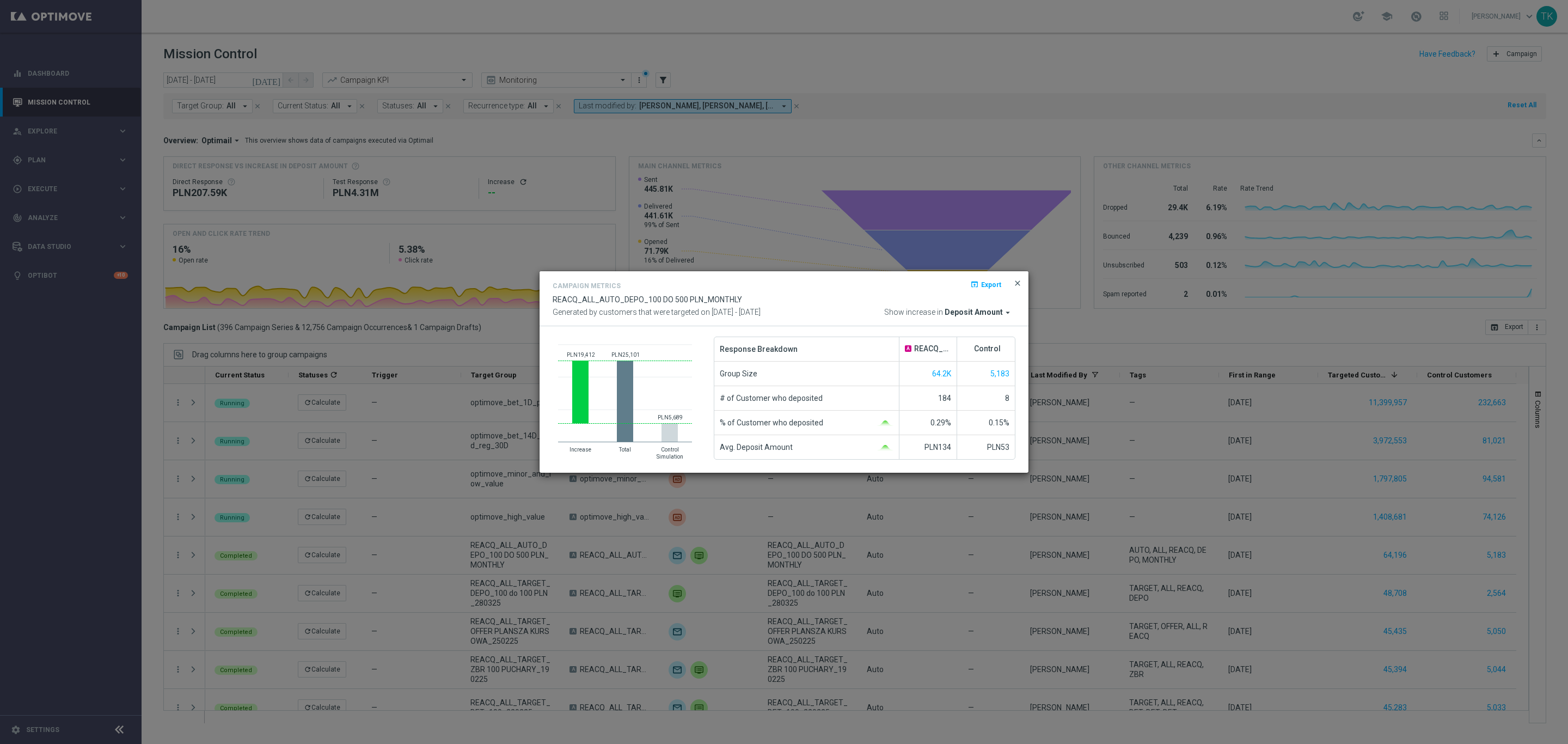
click at [1016, 281] on span "close" at bounding box center [1017, 283] width 9 height 9
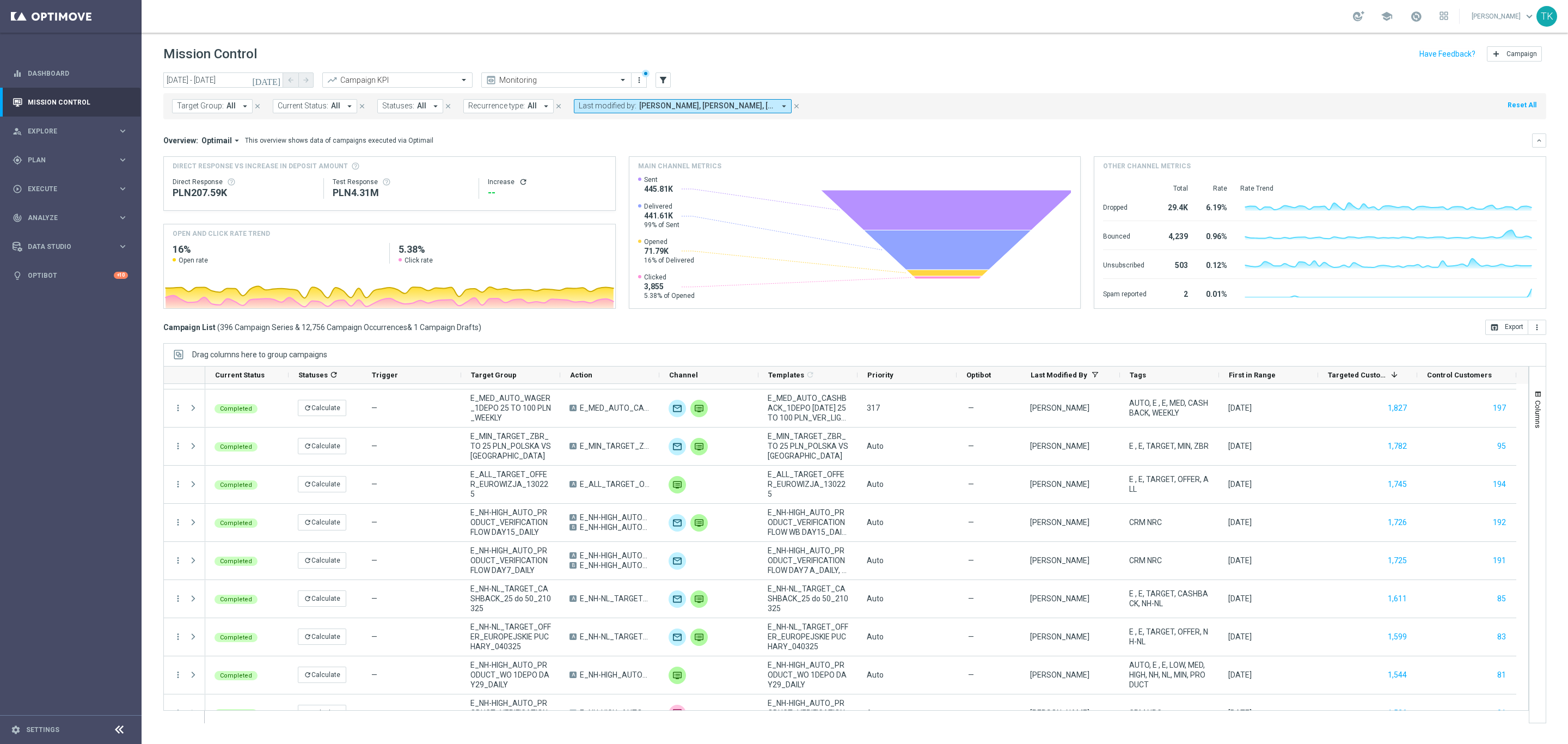
scroll to position [3841, 0]
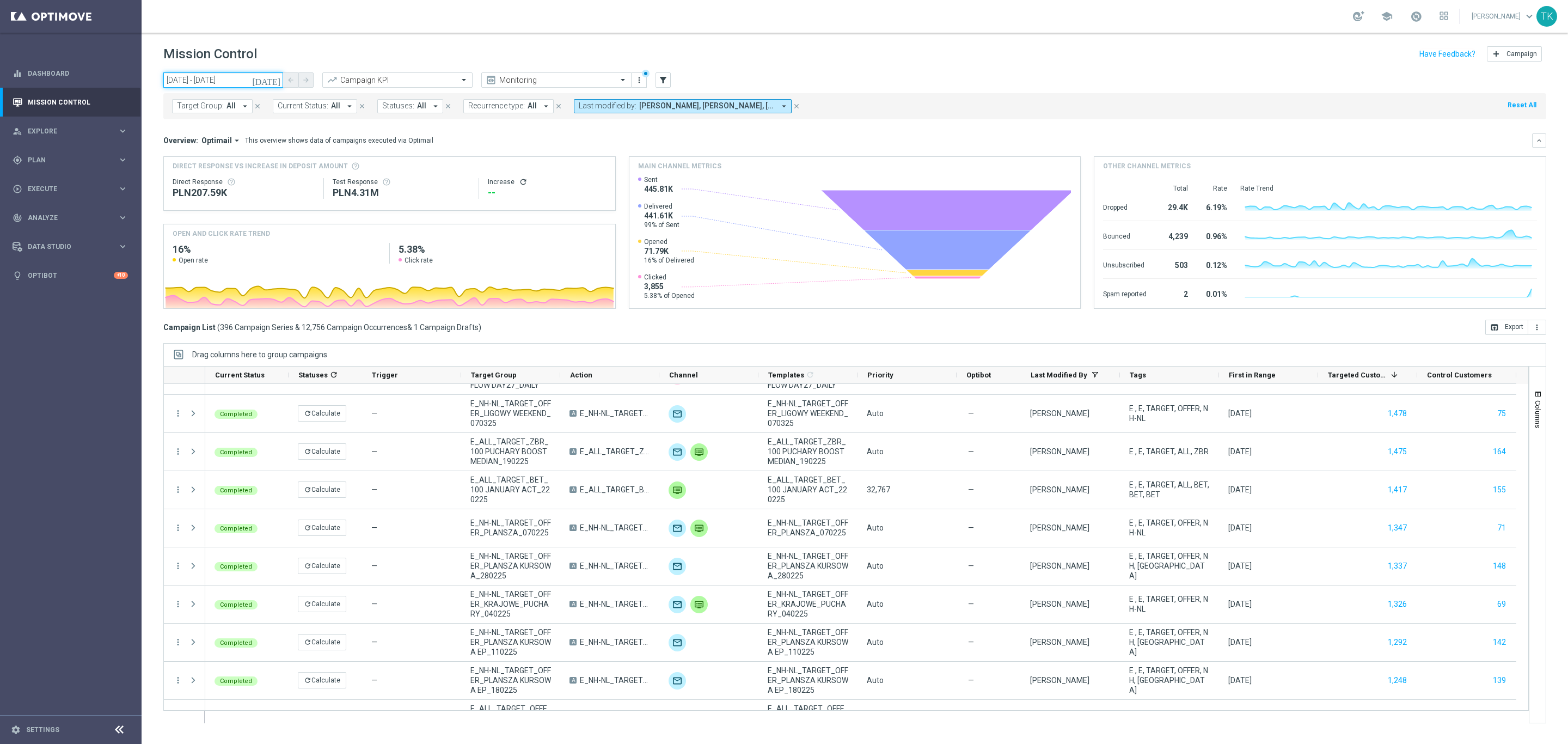
click at [232, 78] on input "[DATE] - [DATE]" at bounding box center [223, 80] width 120 height 15
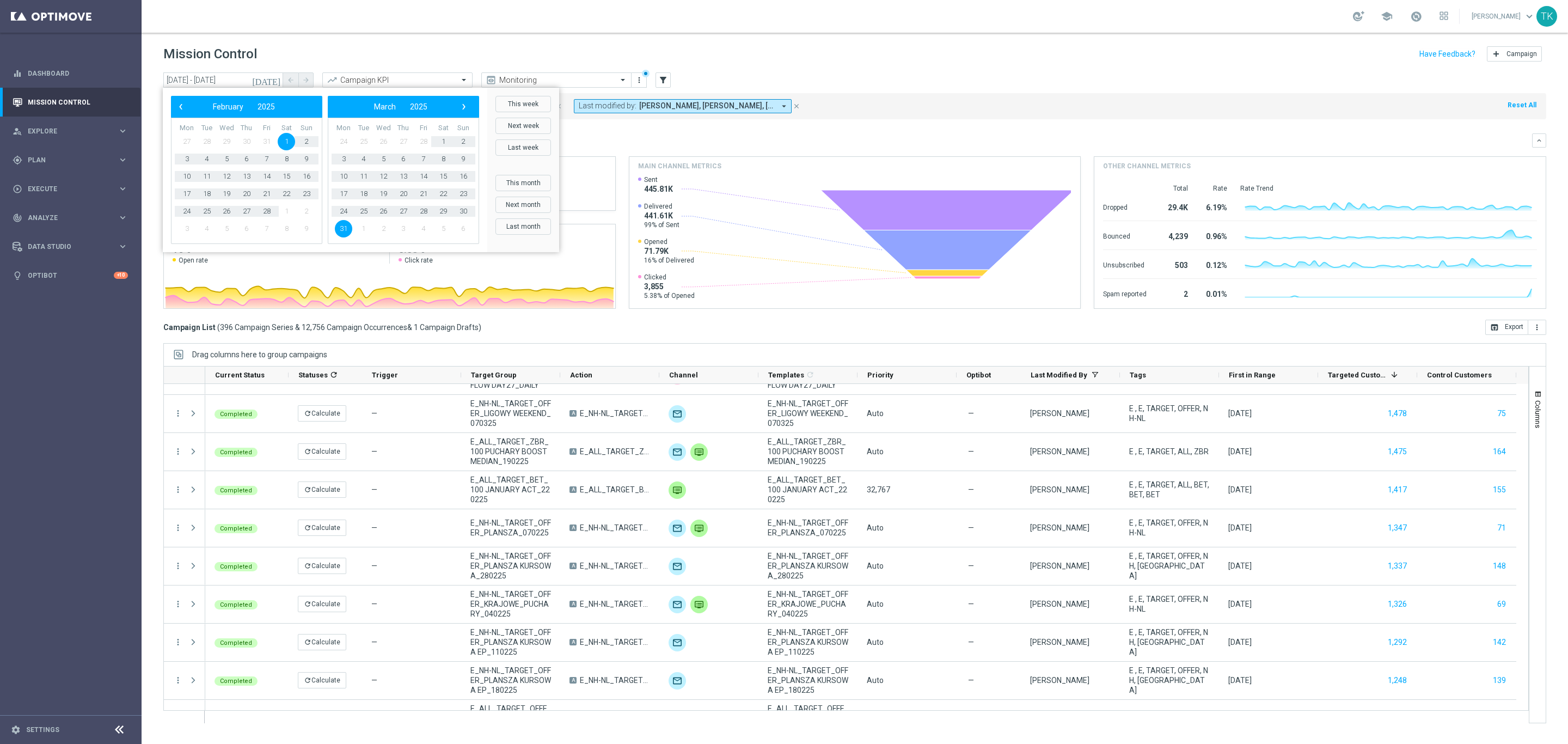
click at [286, 144] on span "1" at bounding box center [286, 142] width 17 height 17
click at [264, 204] on span "28" at bounding box center [267, 211] width 17 height 17
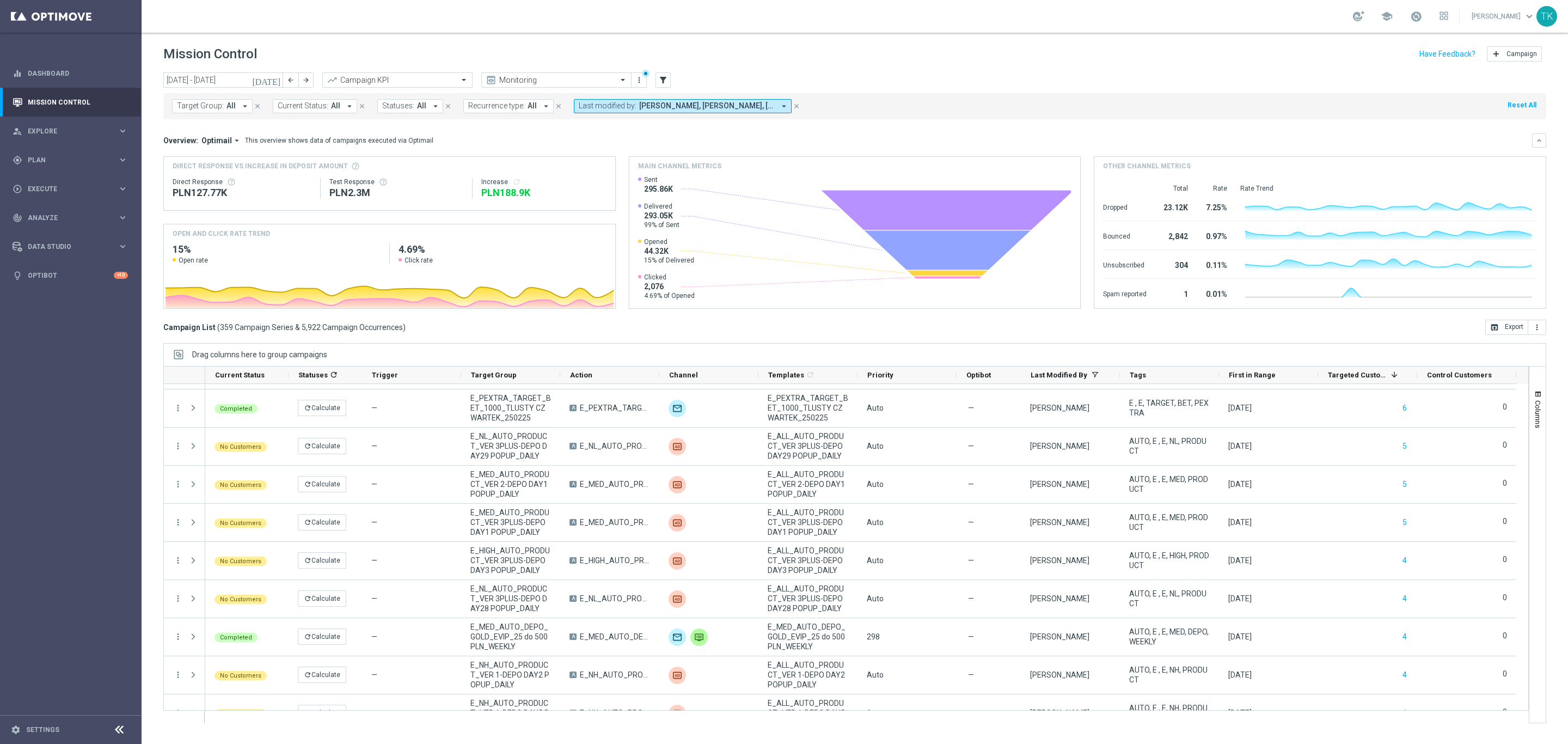
scroll to position [9396, 0]
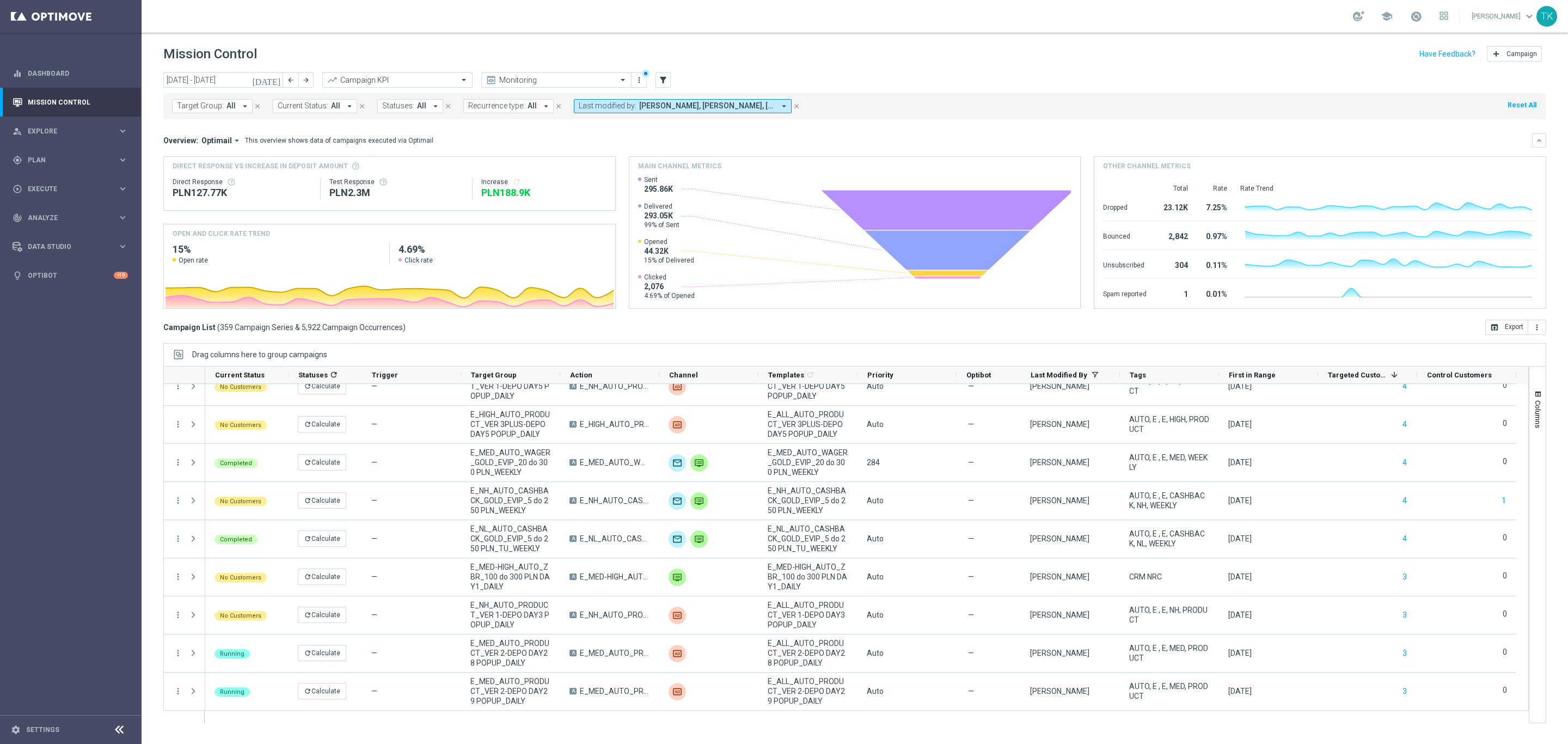
click at [747, 355] on div "Drag columns here to group campaigns" at bounding box center [855, 354] width 1383 height 23
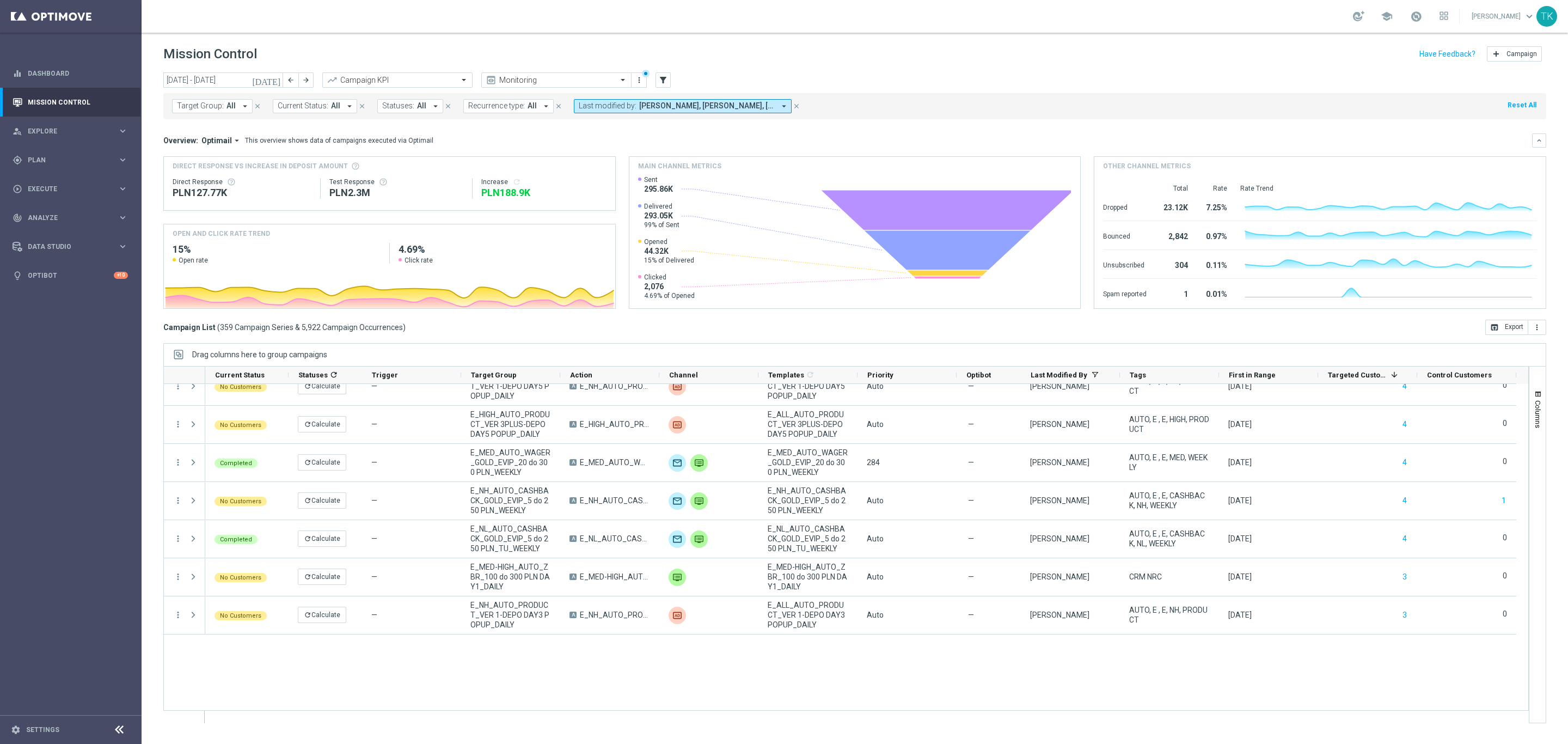
scroll to position [8931, 0]
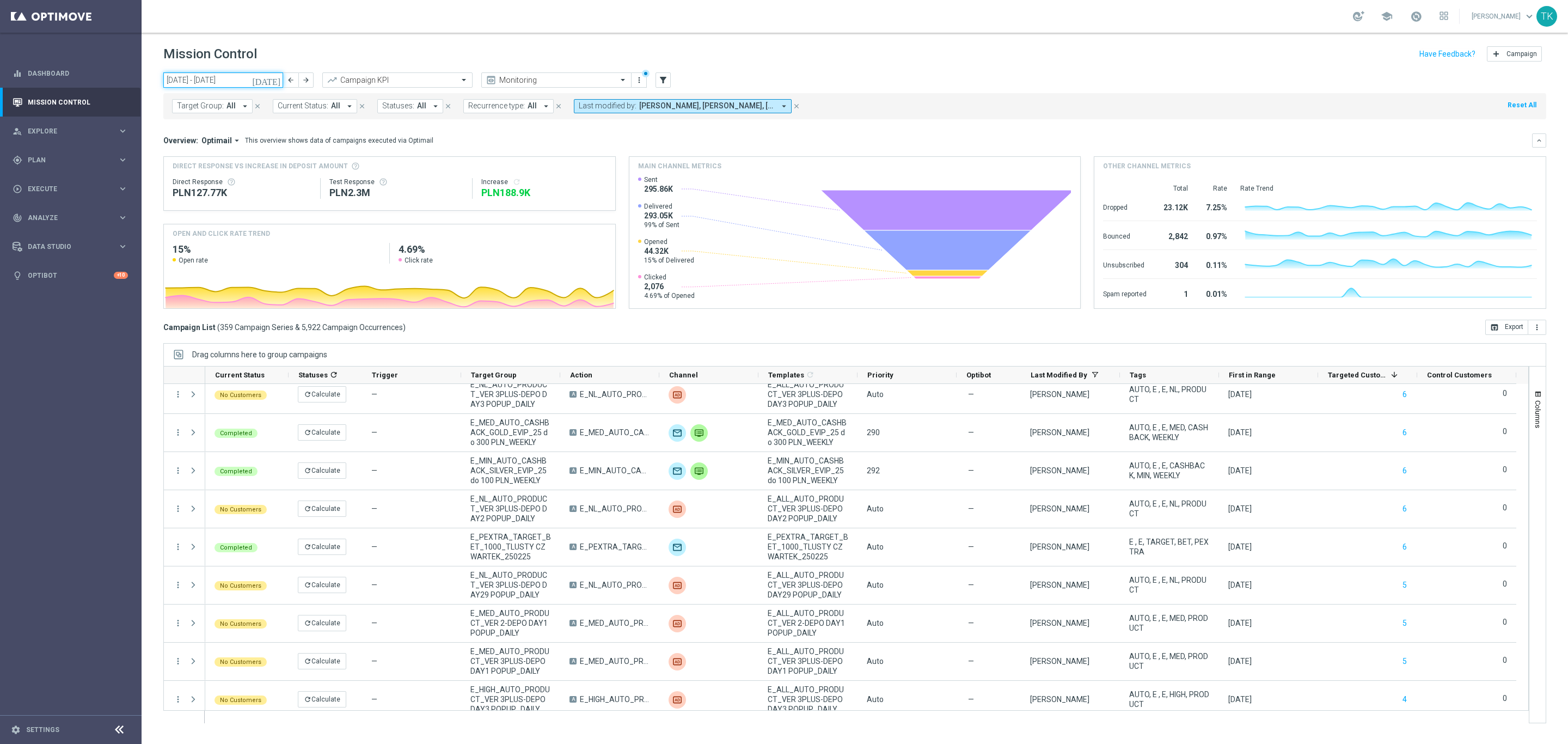
click at [215, 75] on input "[DATE] - [DATE]" at bounding box center [223, 80] width 120 height 15
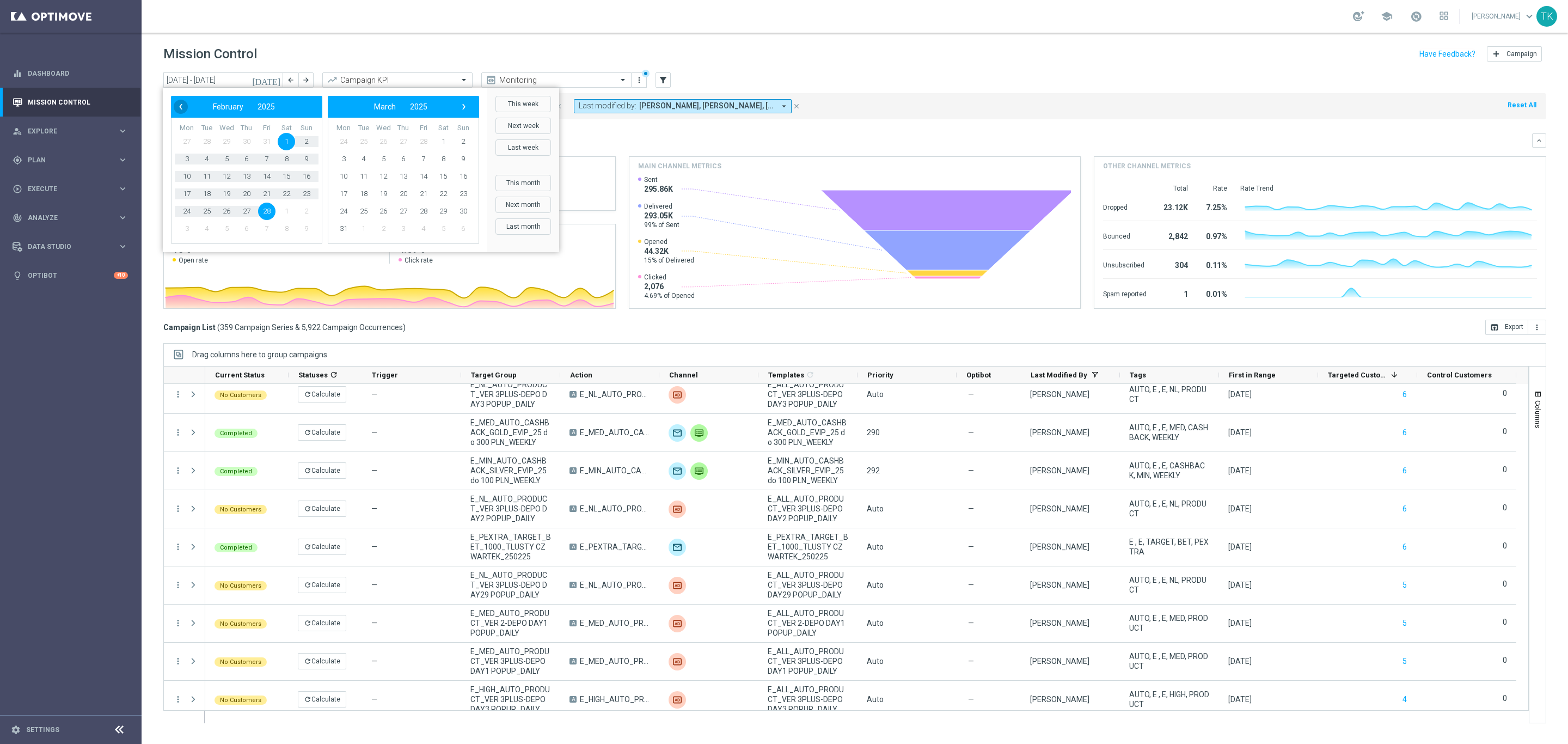
click at [181, 107] on span "‹" at bounding box center [180, 106] width 14 height 14
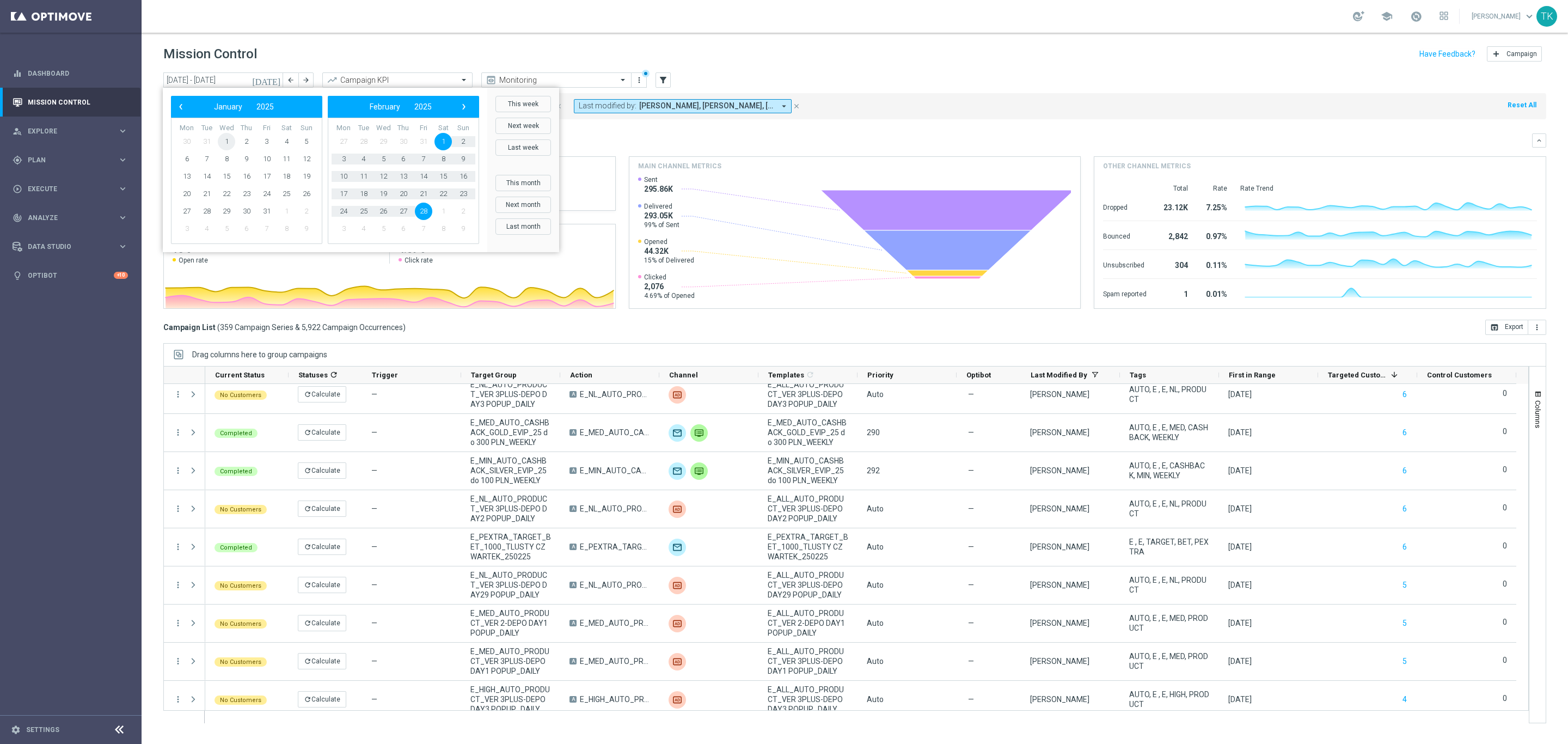
click at [228, 139] on span "1" at bounding box center [226, 142] width 17 height 17
click at [262, 207] on span "31" at bounding box center [267, 211] width 17 height 17
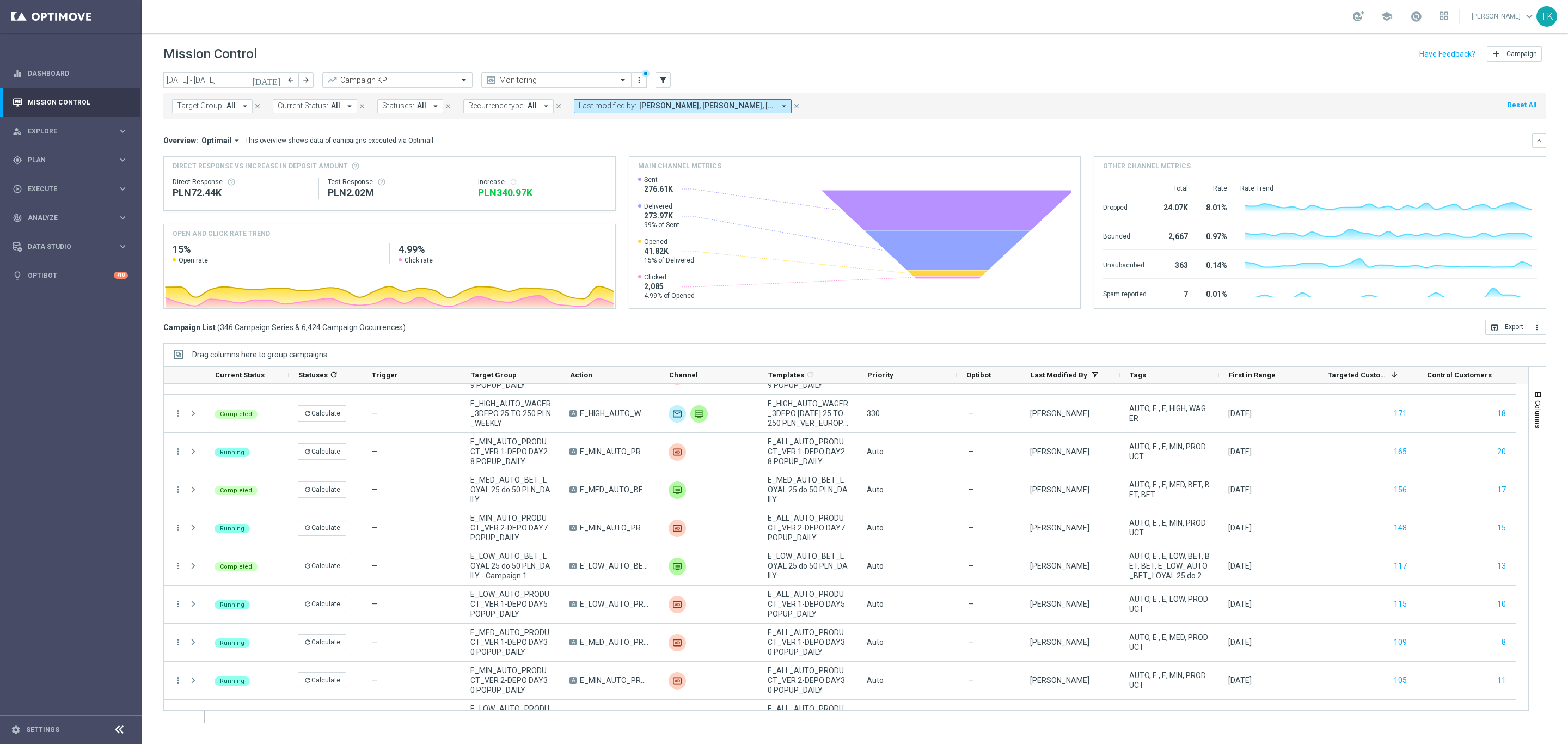
scroll to position [4004, 0]
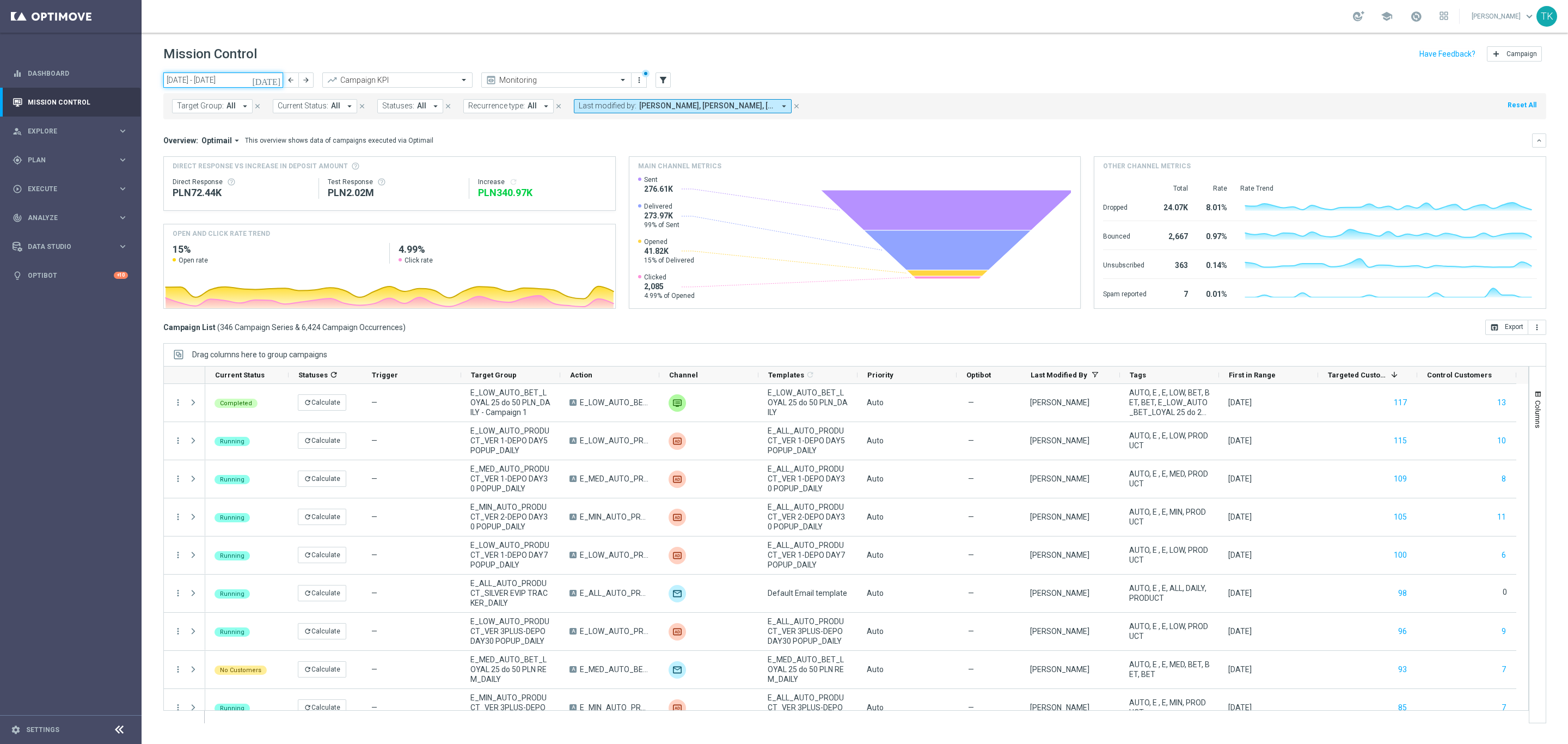
click at [217, 78] on input "[DATE] - [DATE]" at bounding box center [223, 80] width 120 height 15
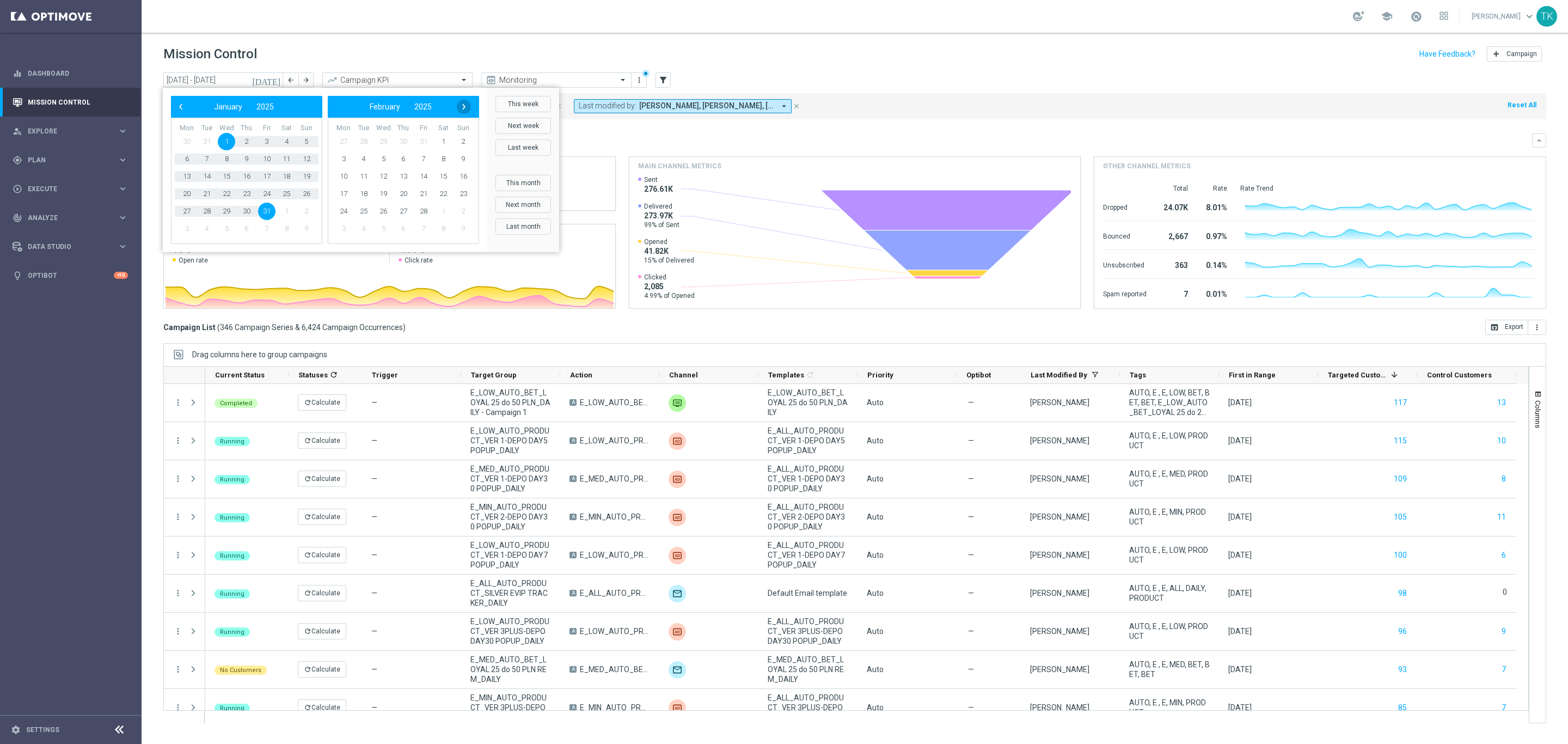
click at [466, 109] on span "›" at bounding box center [464, 106] width 14 height 14
click at [467, 108] on span "›" at bounding box center [464, 106] width 14 height 14
click at [458, 139] on span "1" at bounding box center [464, 142] width 17 height 17
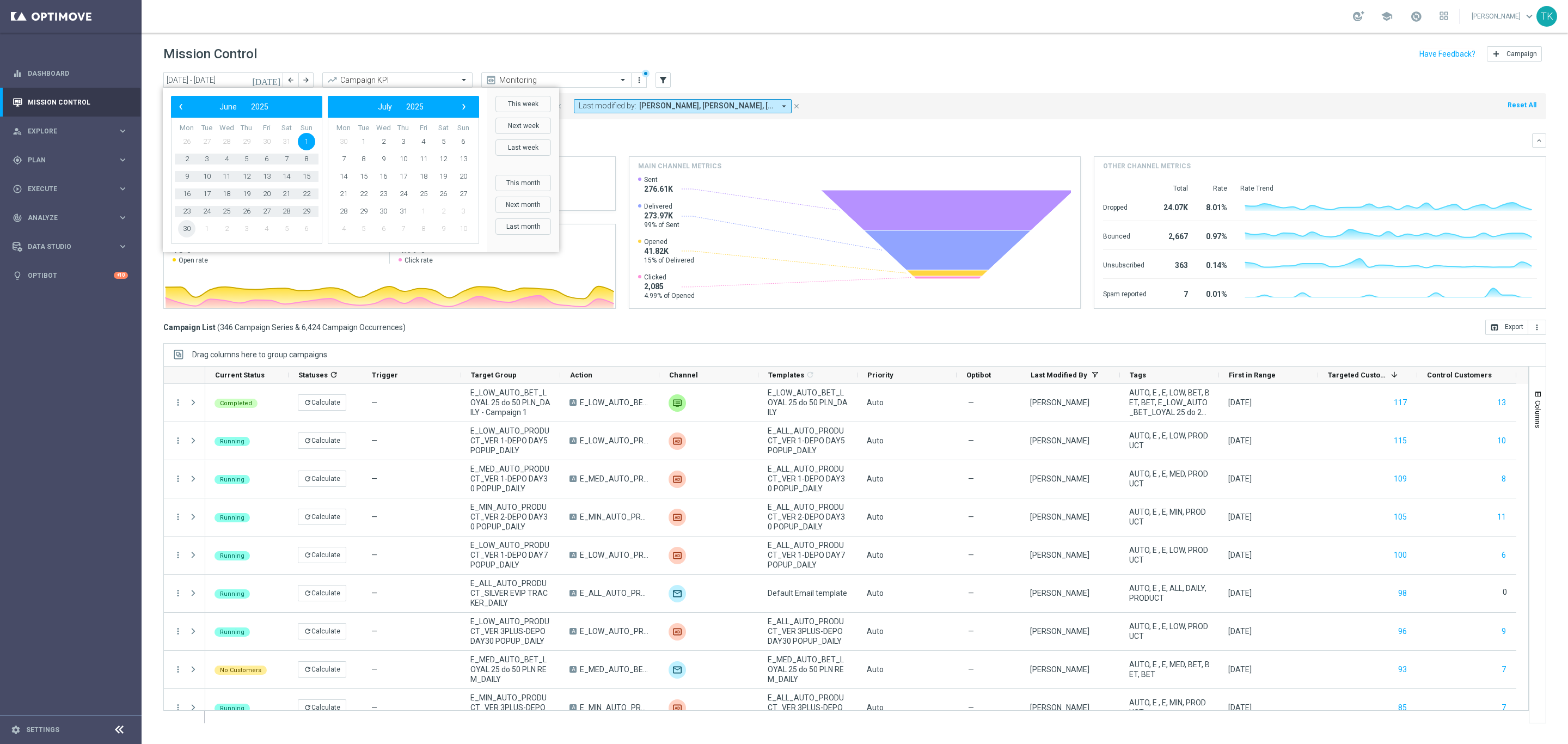
click at [188, 231] on span "30" at bounding box center [187, 229] width 17 height 17
type input "[DATE] - [DATE]"
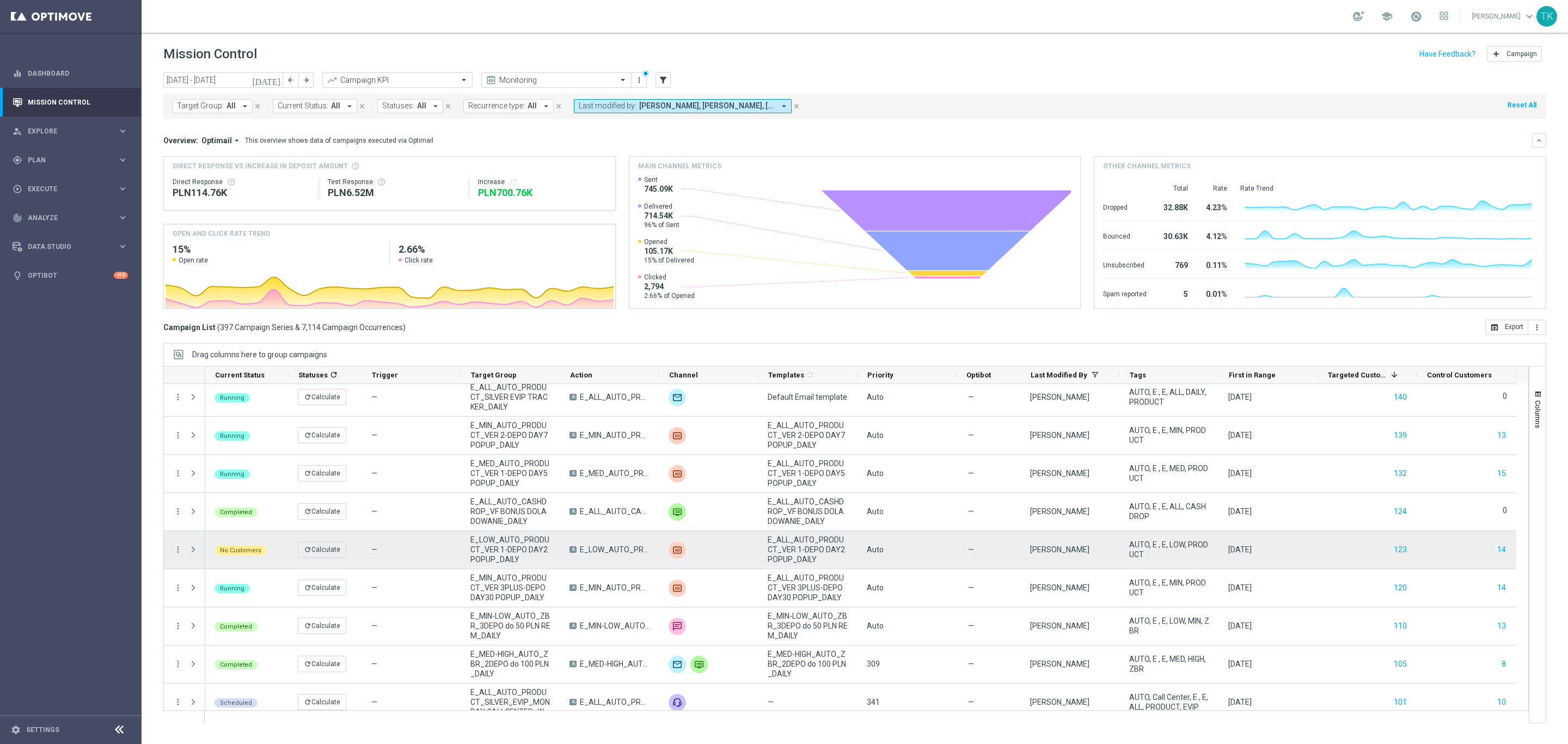
scroll to position [6537, 0]
